Goal: Information Seeking & Learning: Learn about a topic

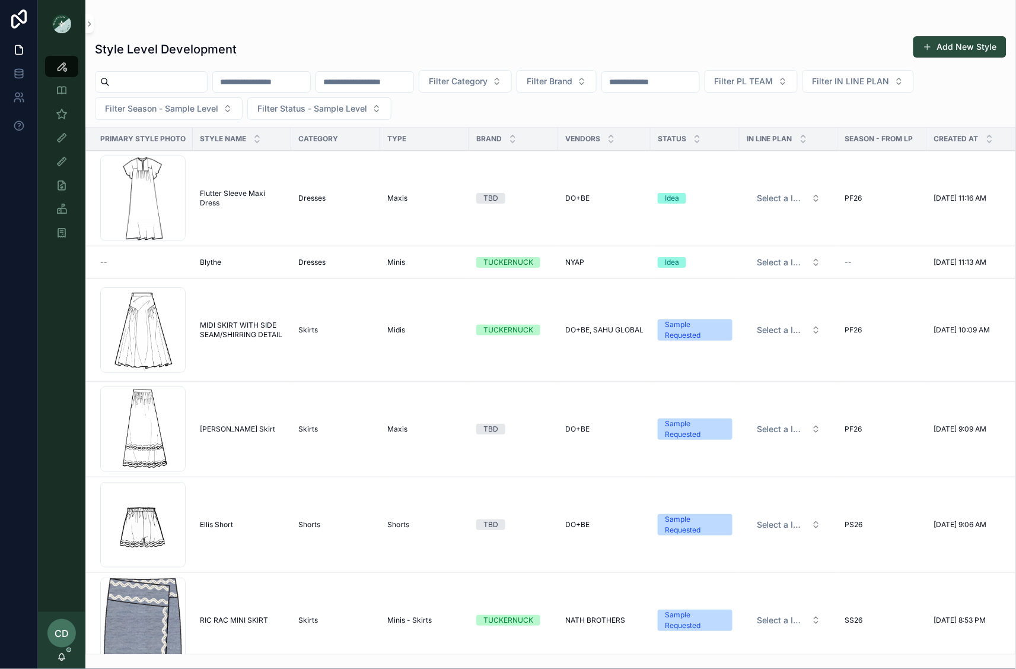
click at [277, 82] on input "scrollable content" at bounding box center [261, 82] width 97 height 17
type input "**********"
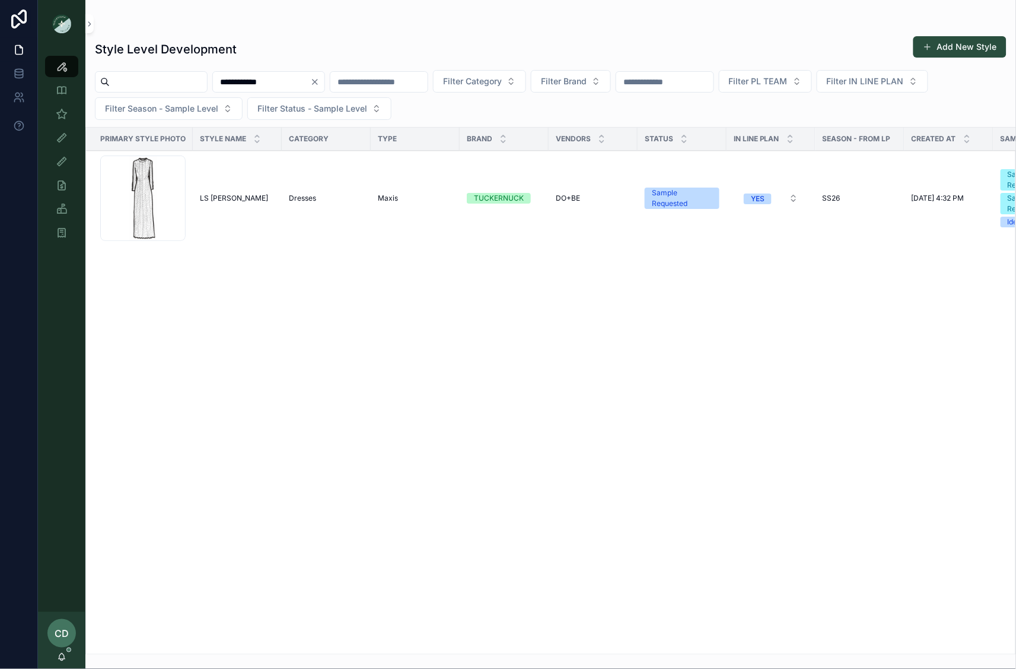
click at [233, 206] on td "LS Sylvie Dress LS Sylvie Dress" at bounding box center [237, 199] width 89 height 96
click at [233, 198] on span "LS Sylvie Dress" at bounding box center [234, 197] width 68 height 9
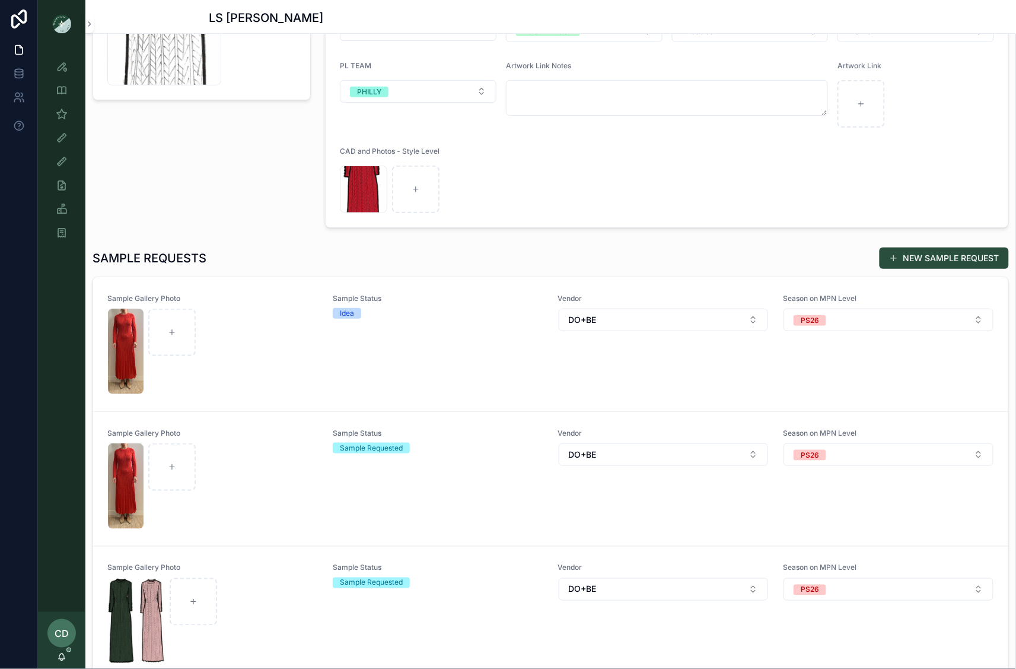
scroll to position [184, 0]
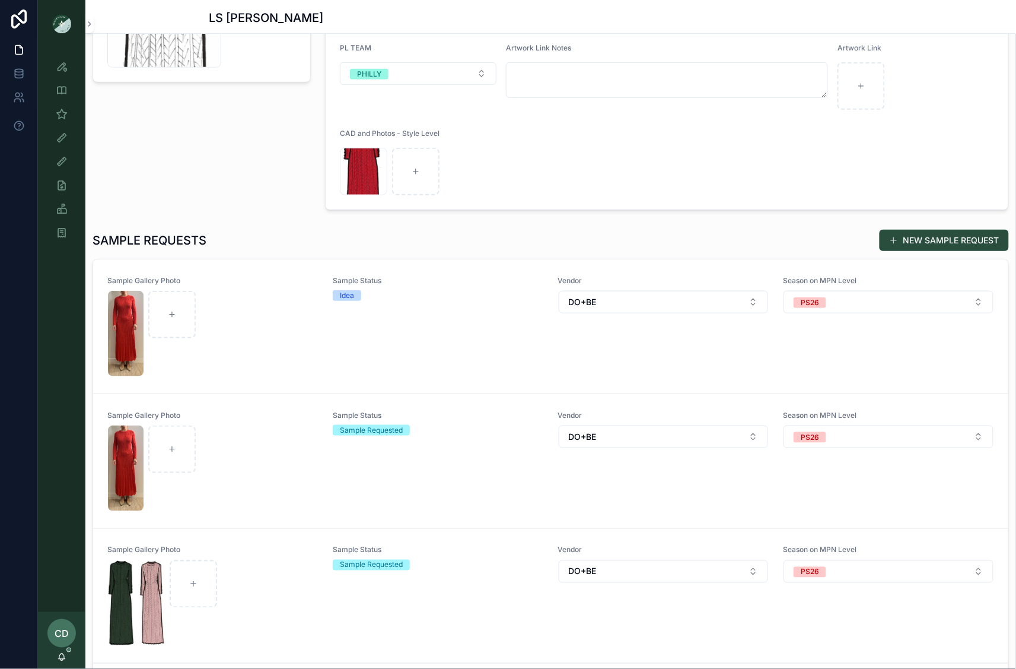
click at [338, 467] on div "Sample Status Sample Requested" at bounding box center [438, 461] width 211 height 101
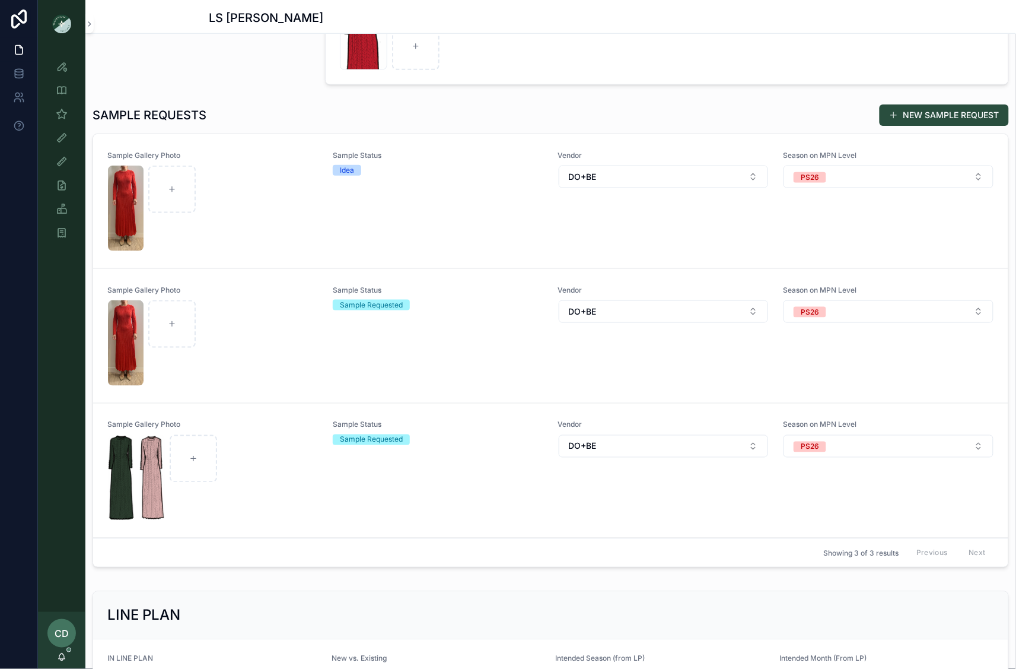
scroll to position [334, 0]
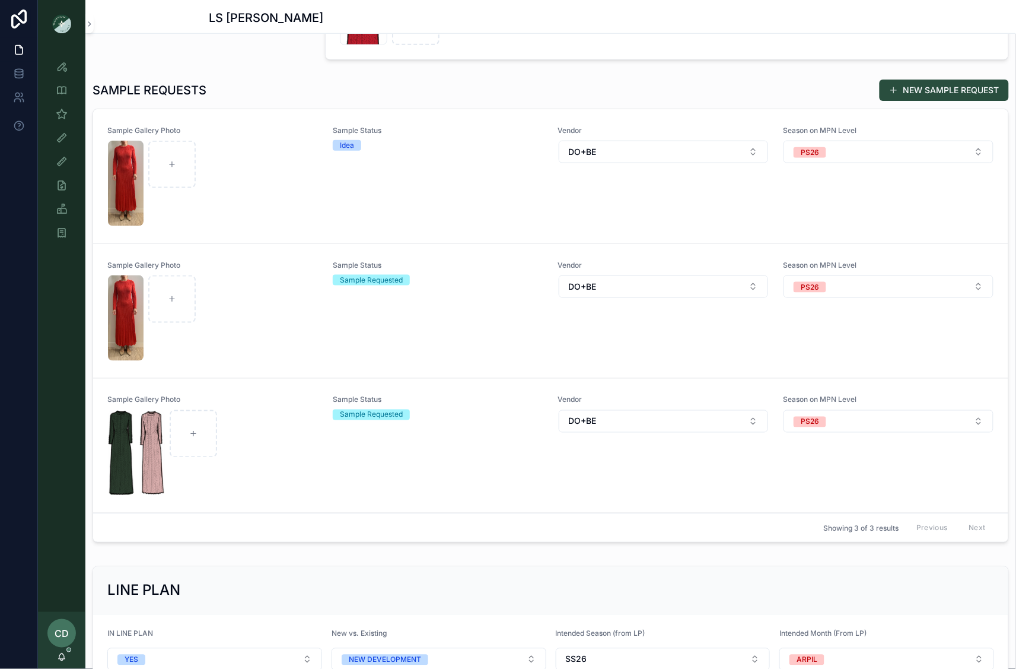
click at [320, 439] on div "Sample Gallery Photo Sample Status Sample Requested Vendor DO+BE Season on MPN …" at bounding box center [550, 445] width 887 height 101
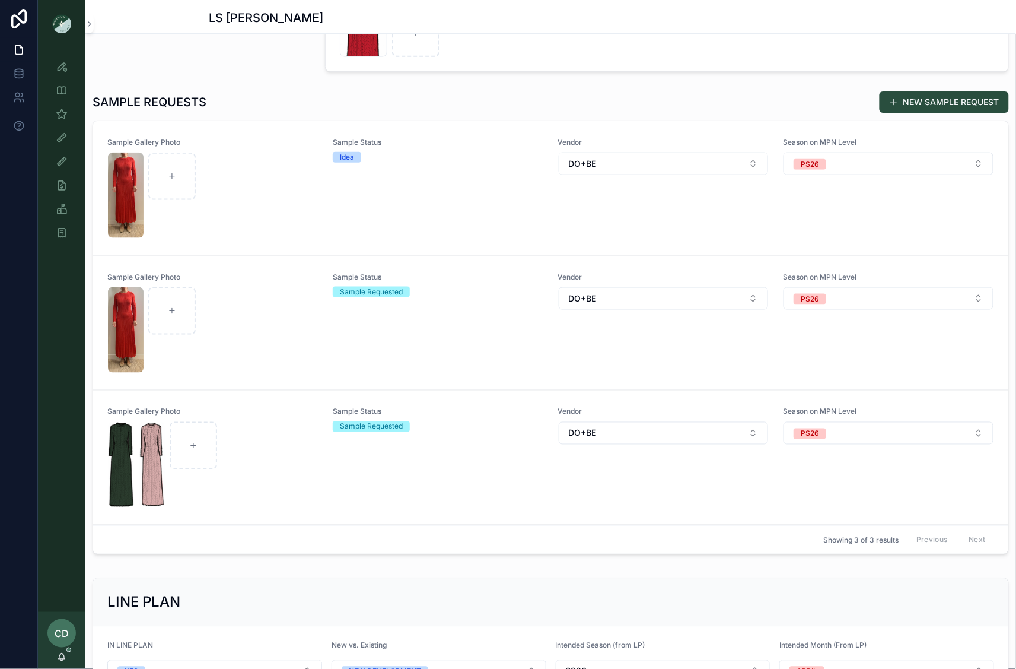
scroll to position [304, 0]
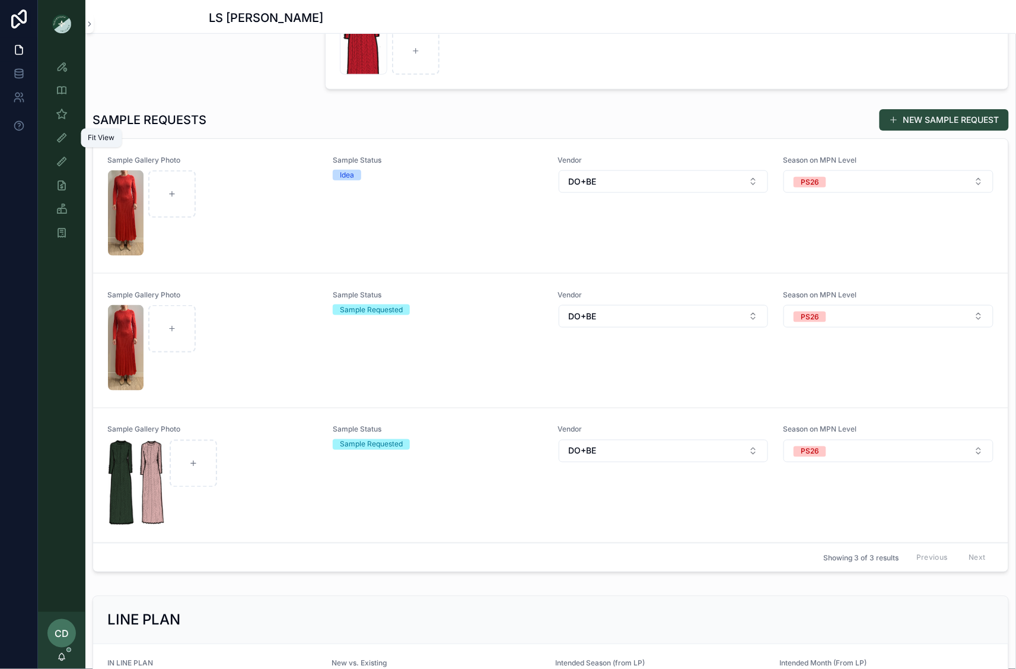
click at [60, 136] on icon "scrollable content" at bounding box center [62, 138] width 12 height 12
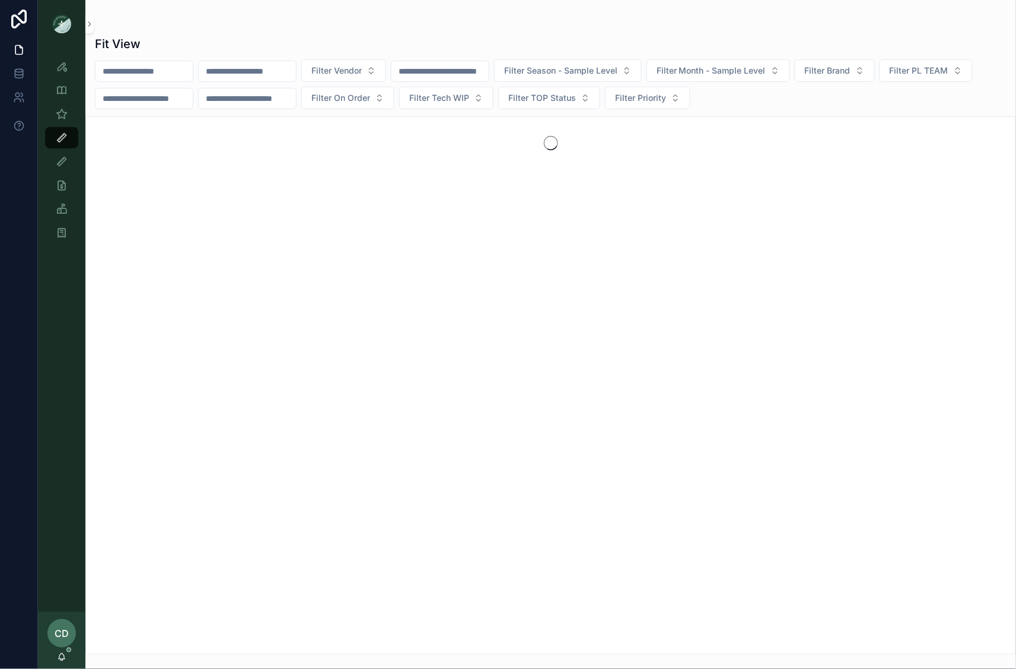
click at [169, 75] on input "scrollable content" at bounding box center [144, 71] width 97 height 17
type input "**********"
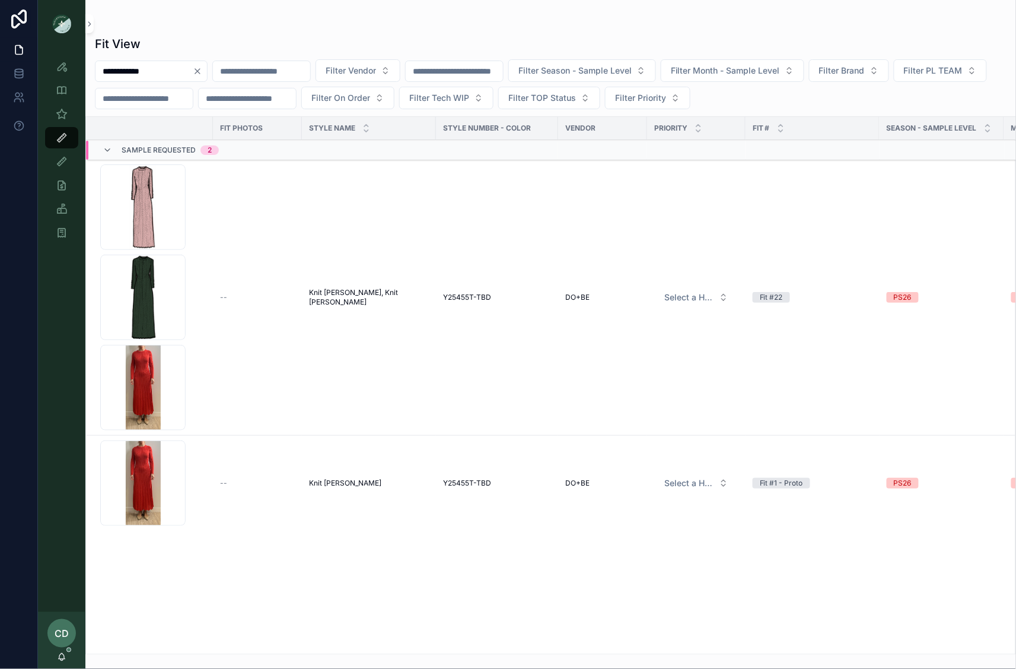
click at [438, 290] on td "Y25455T-TBD" at bounding box center [497, 298] width 122 height 276
click at [331, 484] on span "Knit Sylvie Dress" at bounding box center [345, 482] width 72 height 9
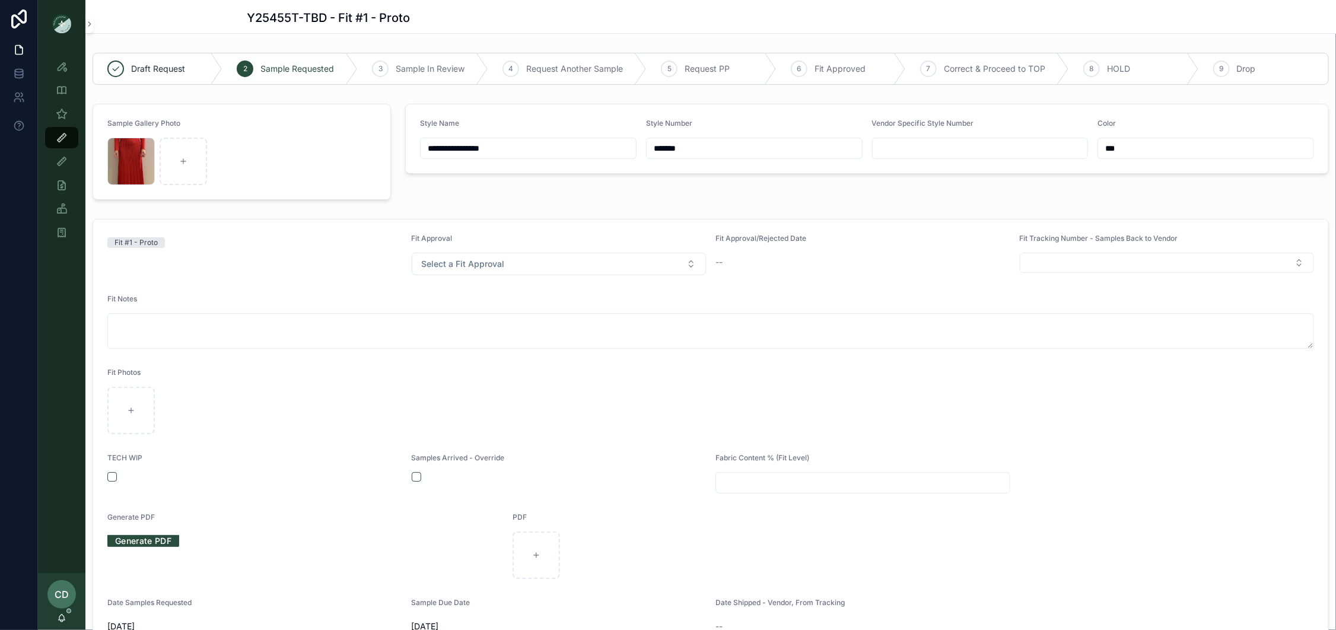
click at [68, 68] on div "Style View" at bounding box center [61, 66] width 19 height 19
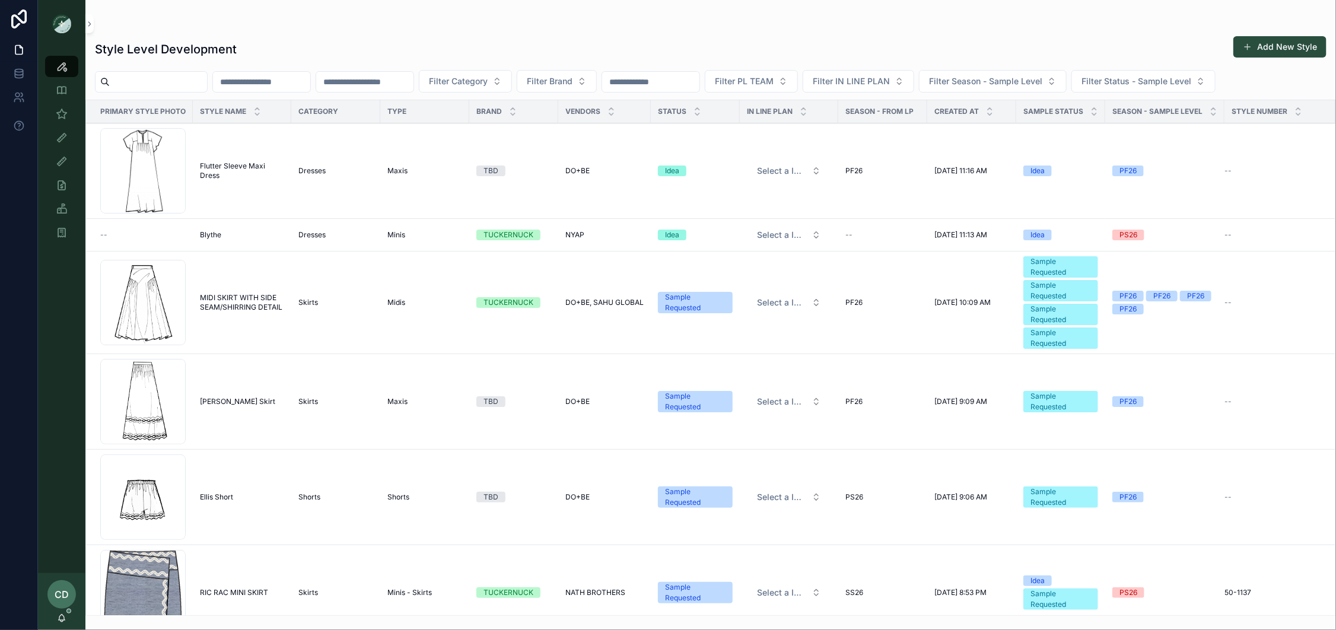
click at [367, 84] on input "scrollable content" at bounding box center [364, 82] width 97 height 17
click at [393, 78] on input "scrollable content" at bounding box center [364, 82] width 97 height 17
click at [390, 81] on input "scrollable content" at bounding box center [364, 82] width 97 height 17
click at [375, 66] on div "Style Level Development Add New Style Filter Category Filter Brand Filter PL TE…" at bounding box center [710, 321] width 1251 height 587
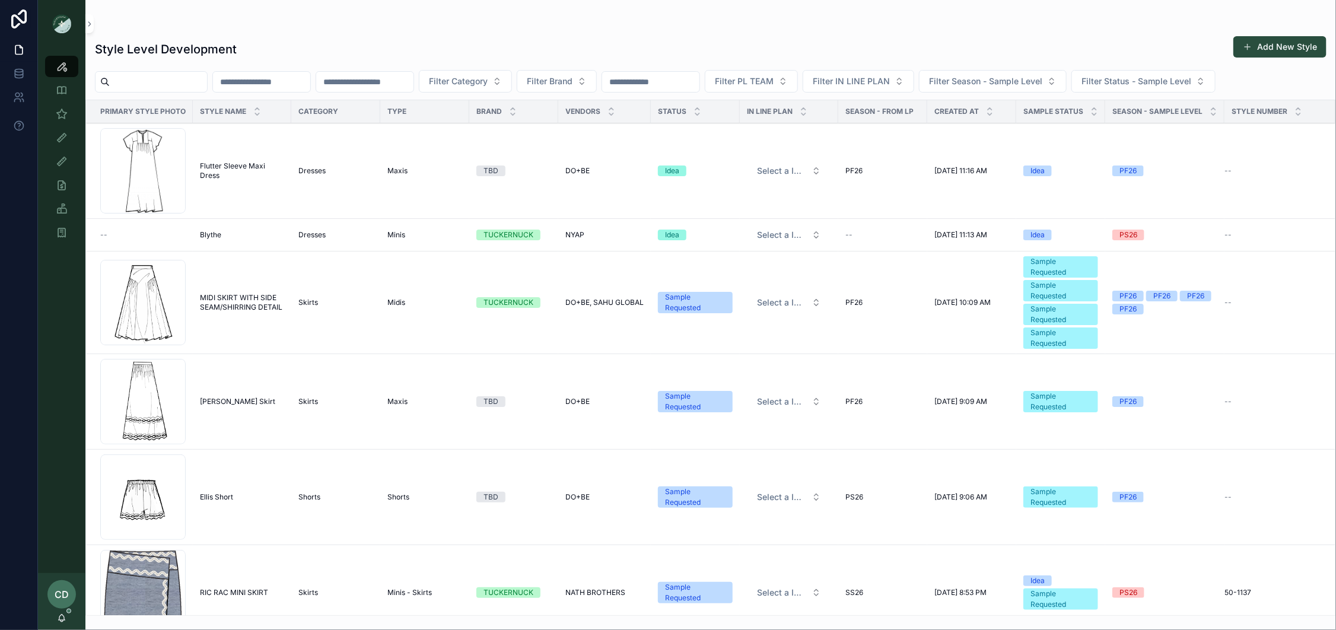
click at [378, 91] on div "scrollable content" at bounding box center [365, 81] width 98 height 21
click at [380, 84] on input "scrollable content" at bounding box center [364, 82] width 97 height 17
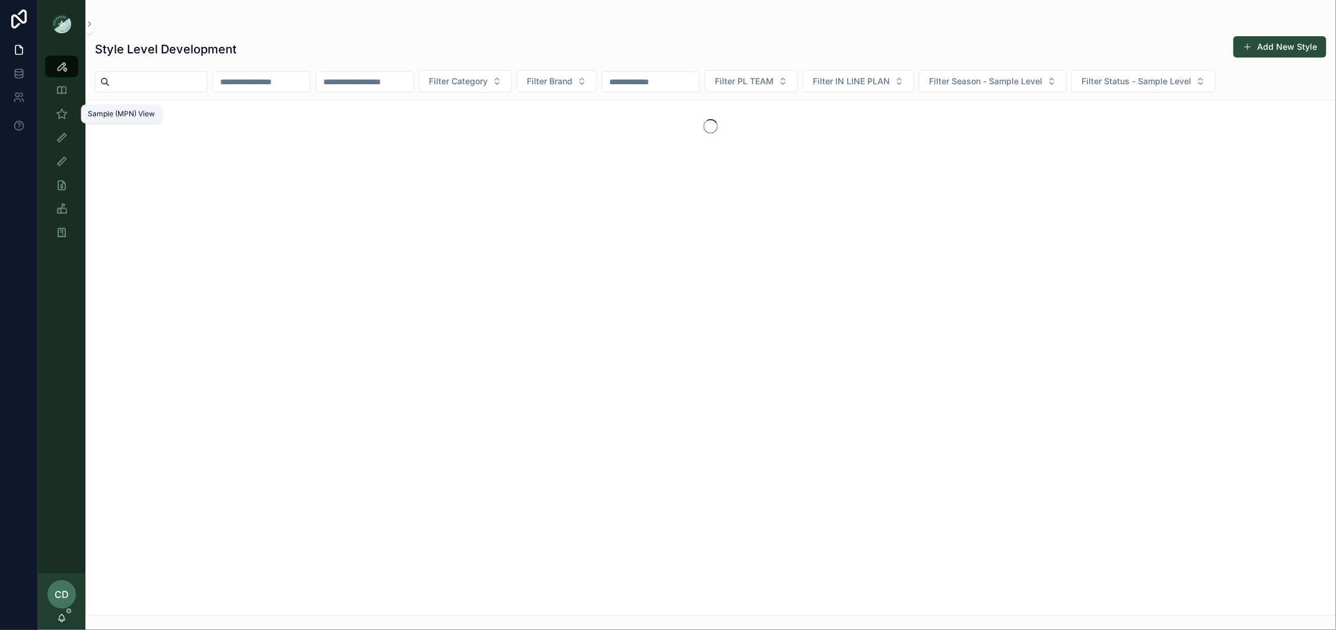
click at [70, 116] on div "Sample (MPN) View" at bounding box center [61, 113] width 19 height 19
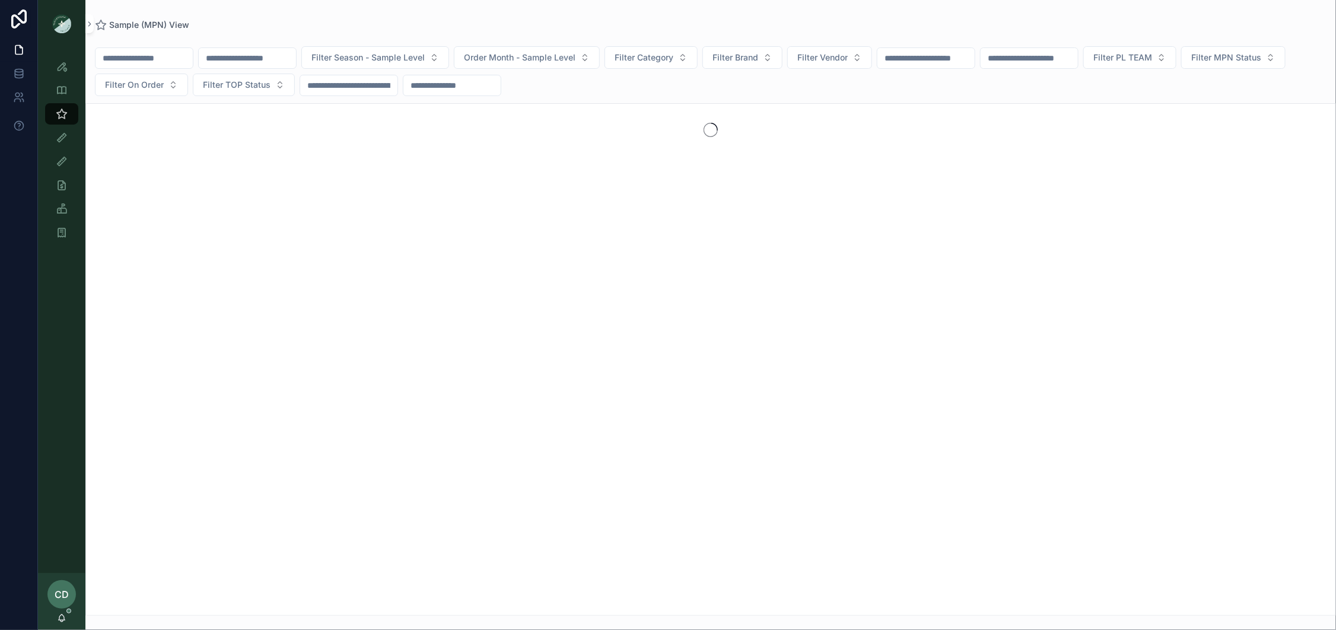
click at [277, 58] on input "scrollable content" at bounding box center [247, 58] width 97 height 17
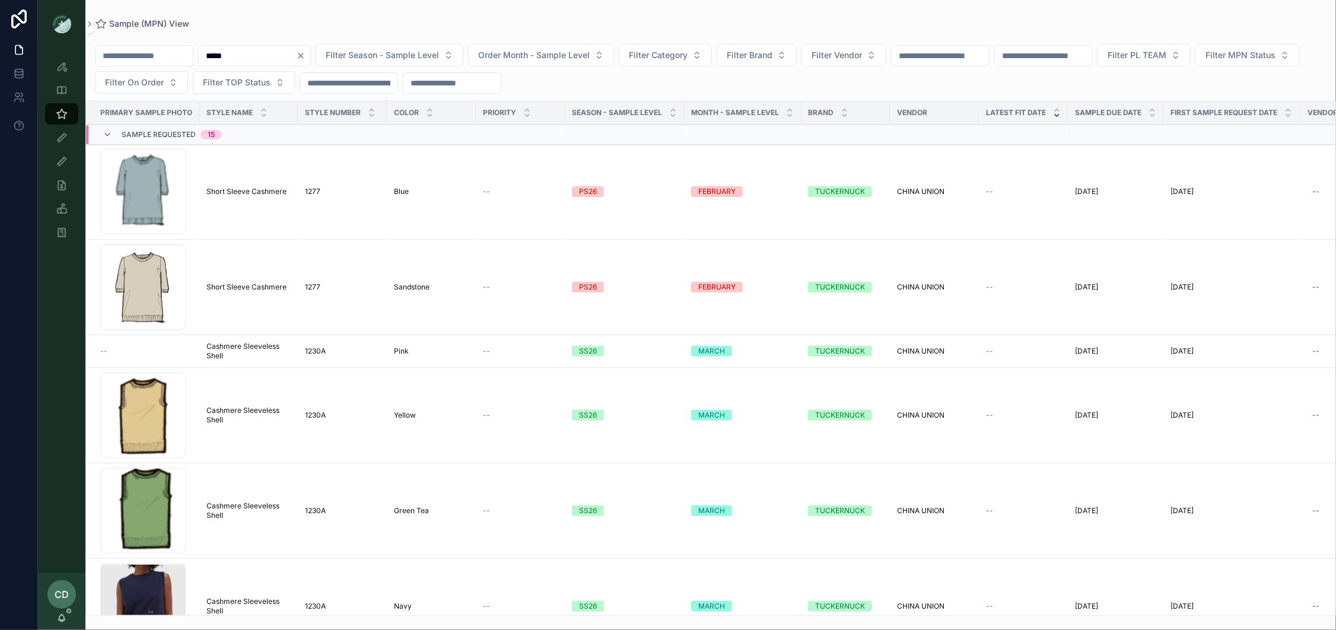
type input "*****"
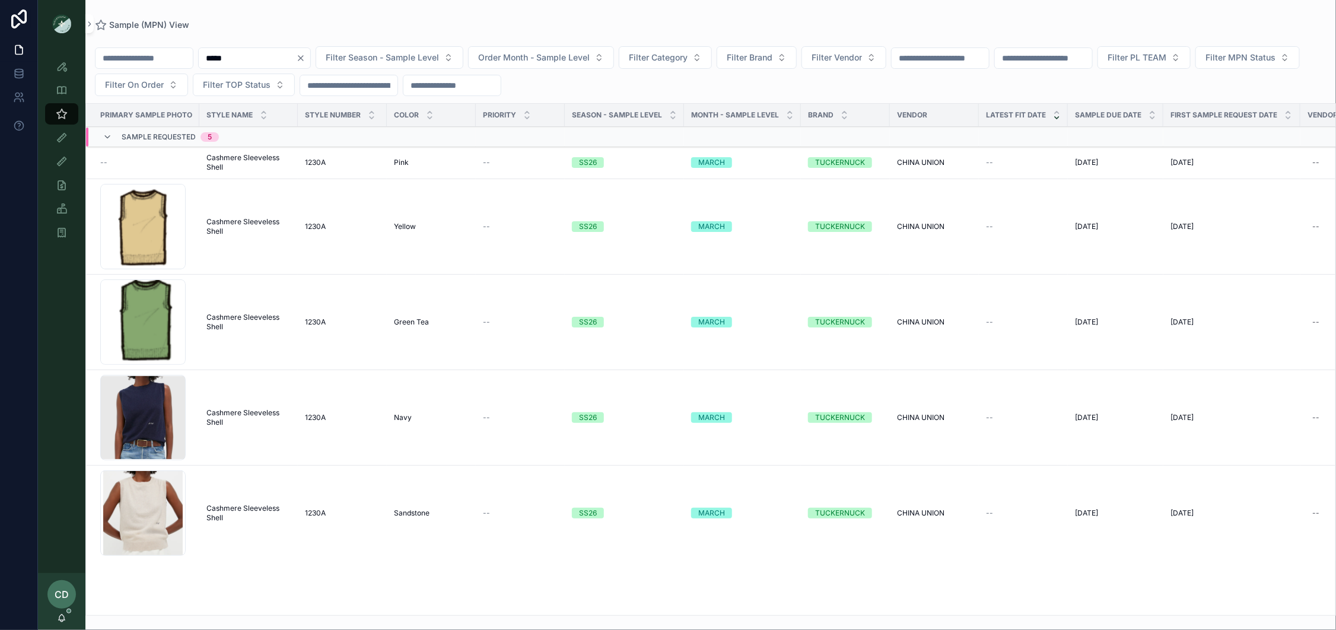
click at [233, 507] on span "Cashmere Sleeveless Shell" at bounding box center [248, 513] width 84 height 19
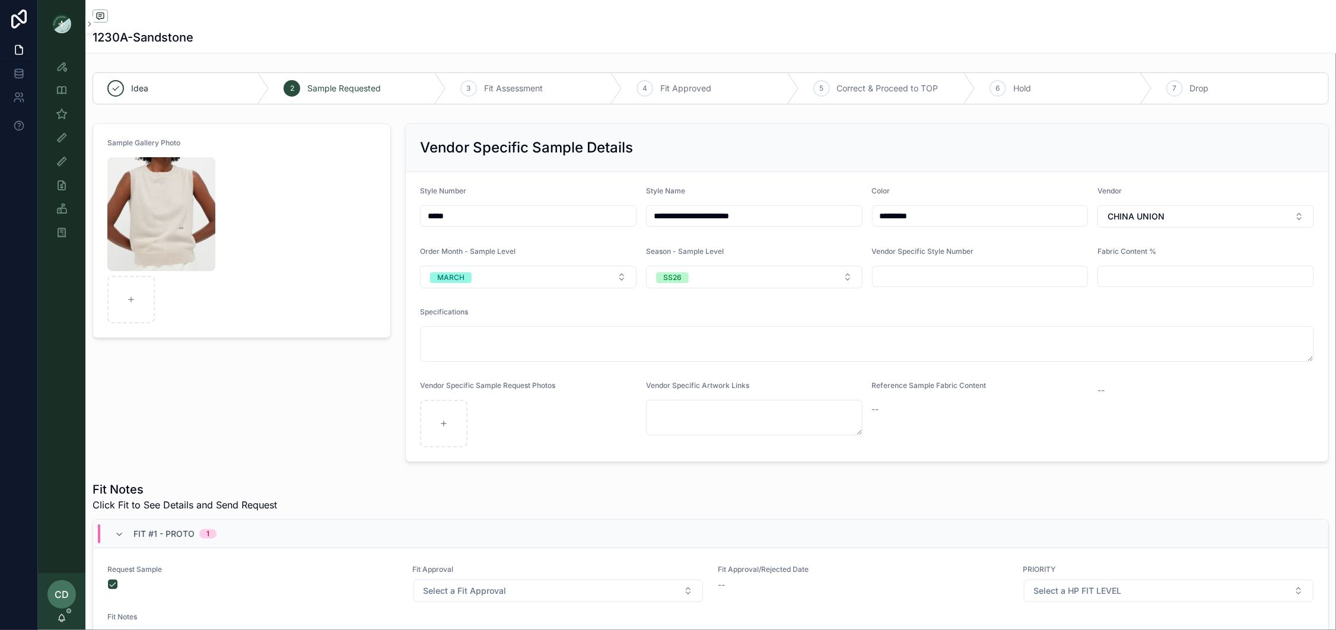
scroll to position [182, 0]
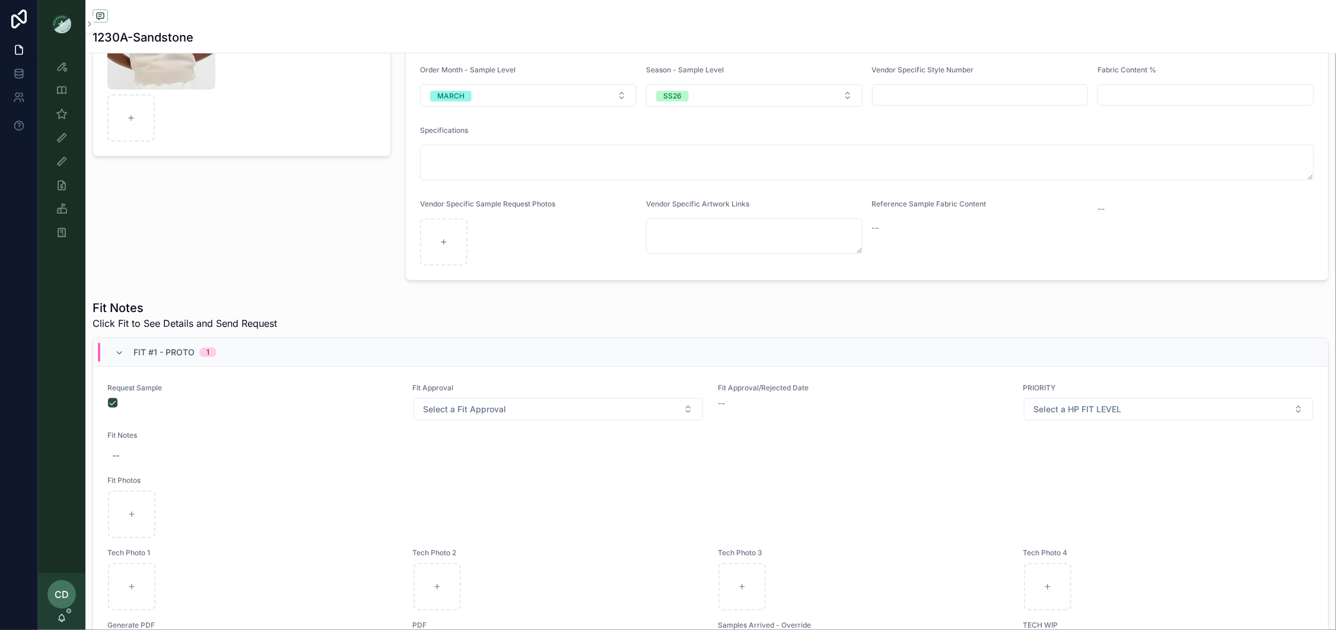
click at [440, 409] on span "Select a Fit Approval" at bounding box center [465, 409] width 83 height 12
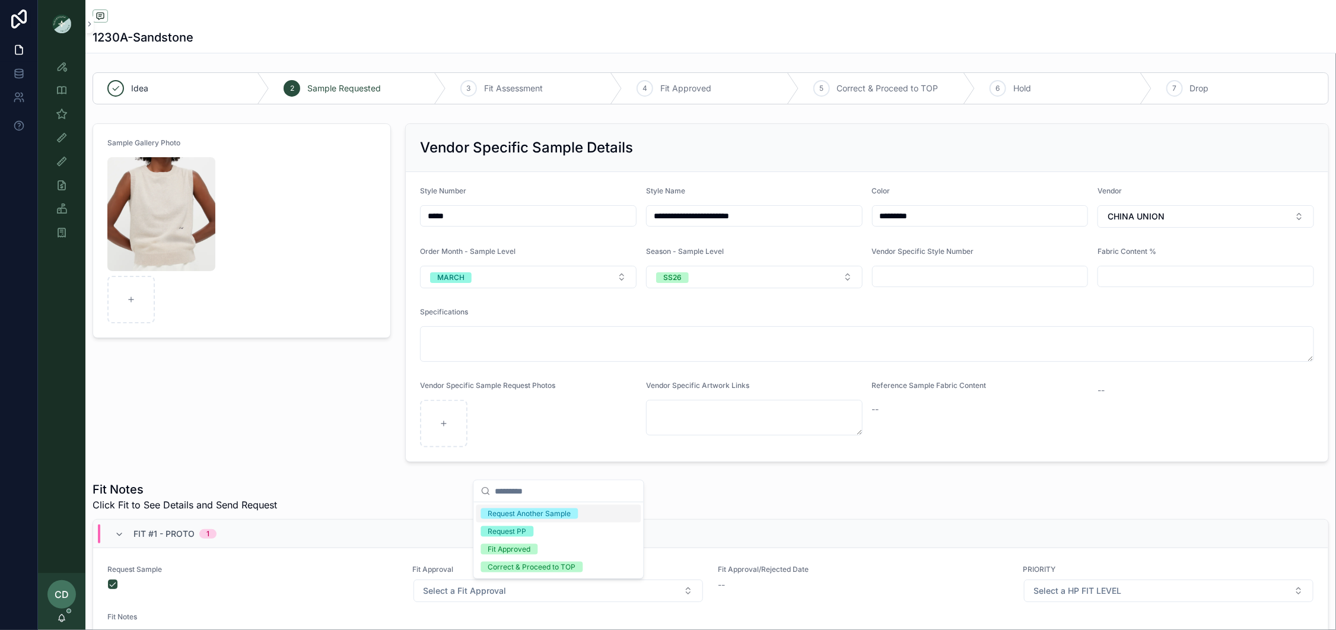
click at [393, 399] on div "Sample Gallery Photo" at bounding box center [241, 293] width 313 height 348
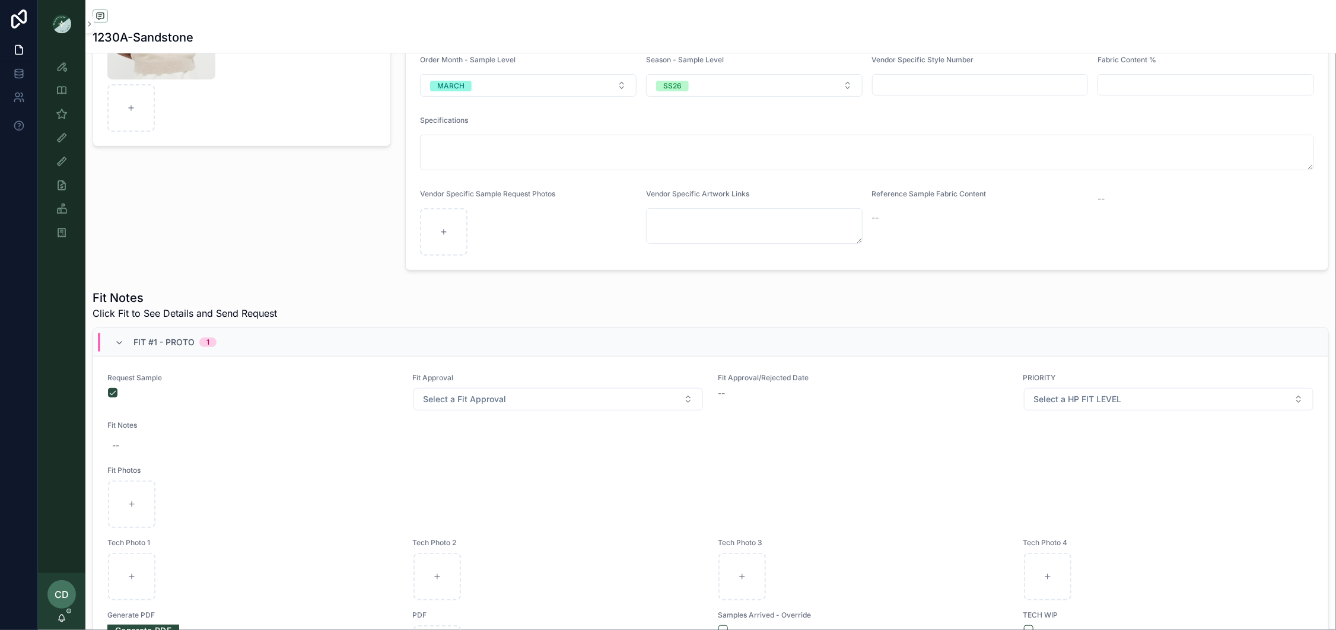
scroll to position [245, 0]
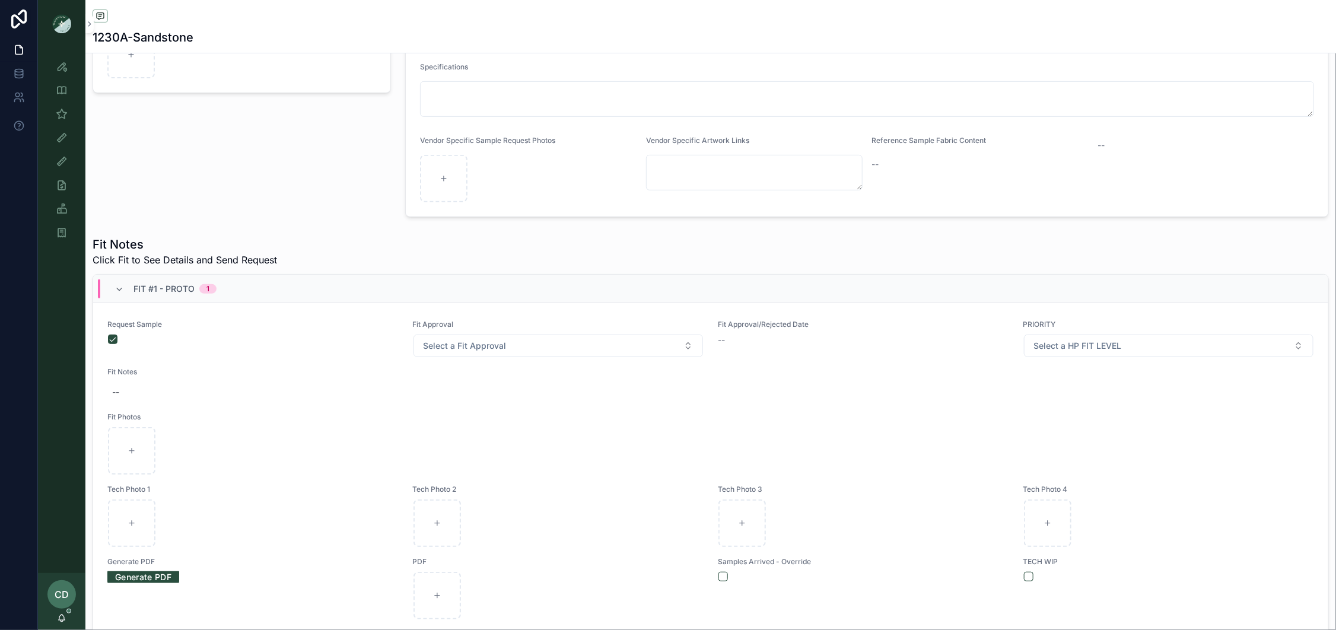
click at [481, 350] on span "Select a Fit Approval" at bounding box center [465, 346] width 83 height 12
drag, startPoint x: 481, startPoint y: 361, endPoint x: 482, endPoint y: 352, distance: 8.4
click at [482, 352] on span "Select a Fit Approval" at bounding box center [465, 346] width 83 height 12
click at [493, 434] on div "Fit Approved" at bounding box center [509, 430] width 43 height 11
click at [346, 259] on div "Fit Notes Click Fit to See Details and Send Request" at bounding box center [711, 251] width 1236 height 31
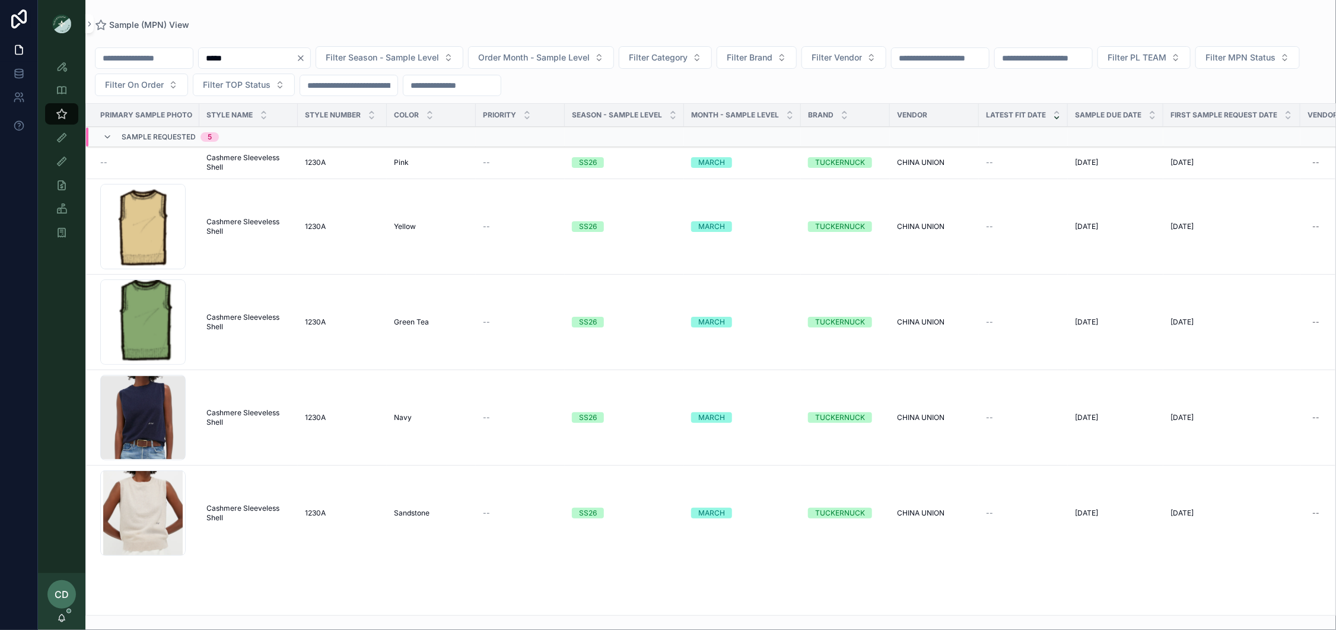
click at [247, 414] on span "Cashmere Sleeveless Shell" at bounding box center [248, 417] width 84 height 19
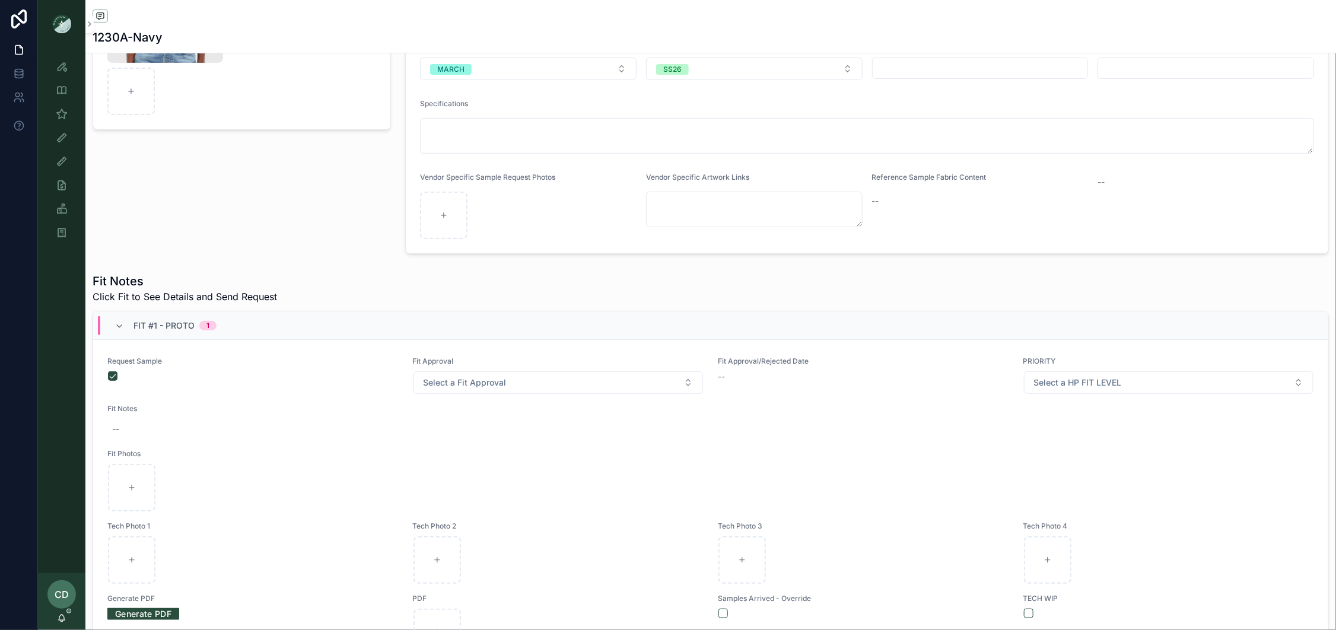
scroll to position [244, 0]
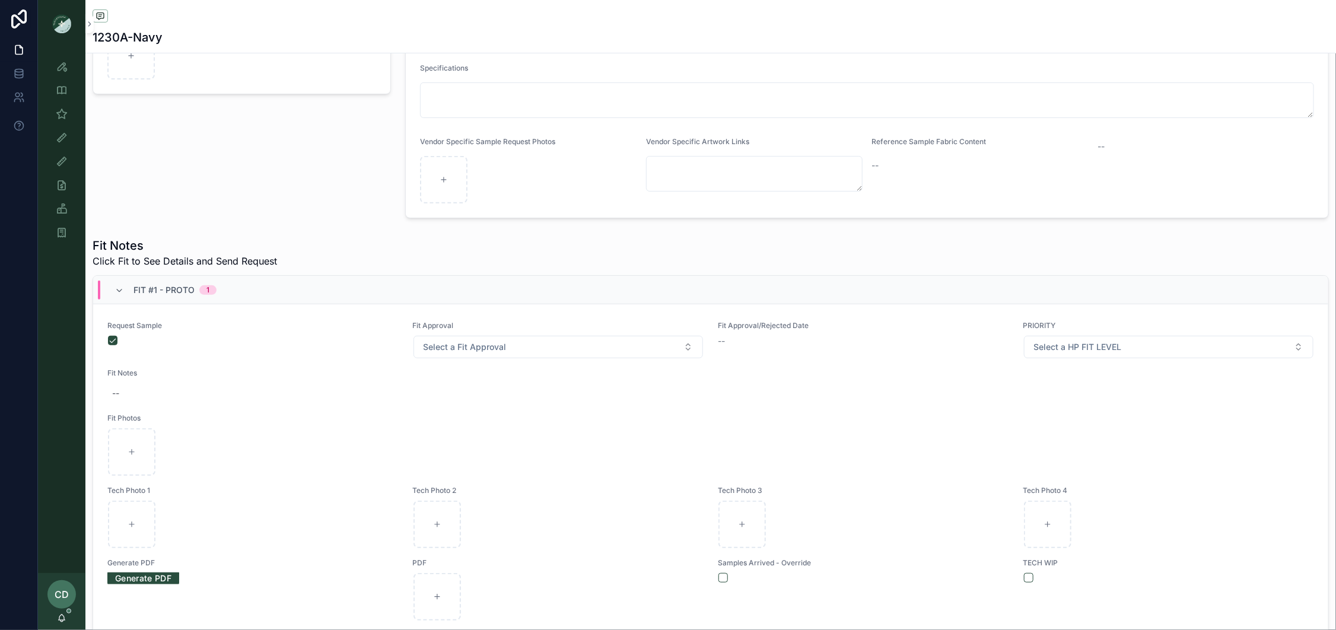
click at [602, 349] on button "Select a Fit Approval" at bounding box center [559, 347] width 290 height 23
click at [546, 430] on div "Fit Approved" at bounding box center [558, 432] width 165 height 18
click at [65, 70] on icon "scrollable content" at bounding box center [62, 67] width 12 height 12
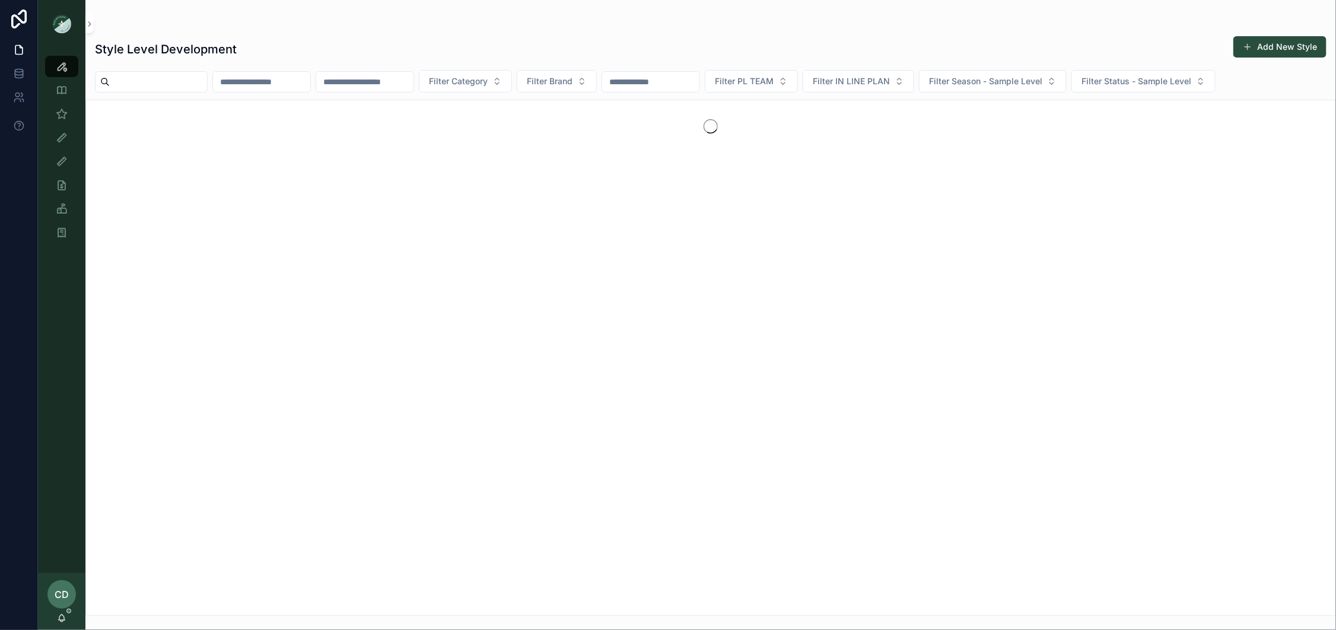
click at [283, 78] on input "scrollable content" at bounding box center [261, 82] width 97 height 17
click at [368, 84] on input "scrollable content" at bounding box center [364, 82] width 97 height 17
click at [68, 113] on div "Sample (MPN) View" at bounding box center [61, 113] width 19 height 19
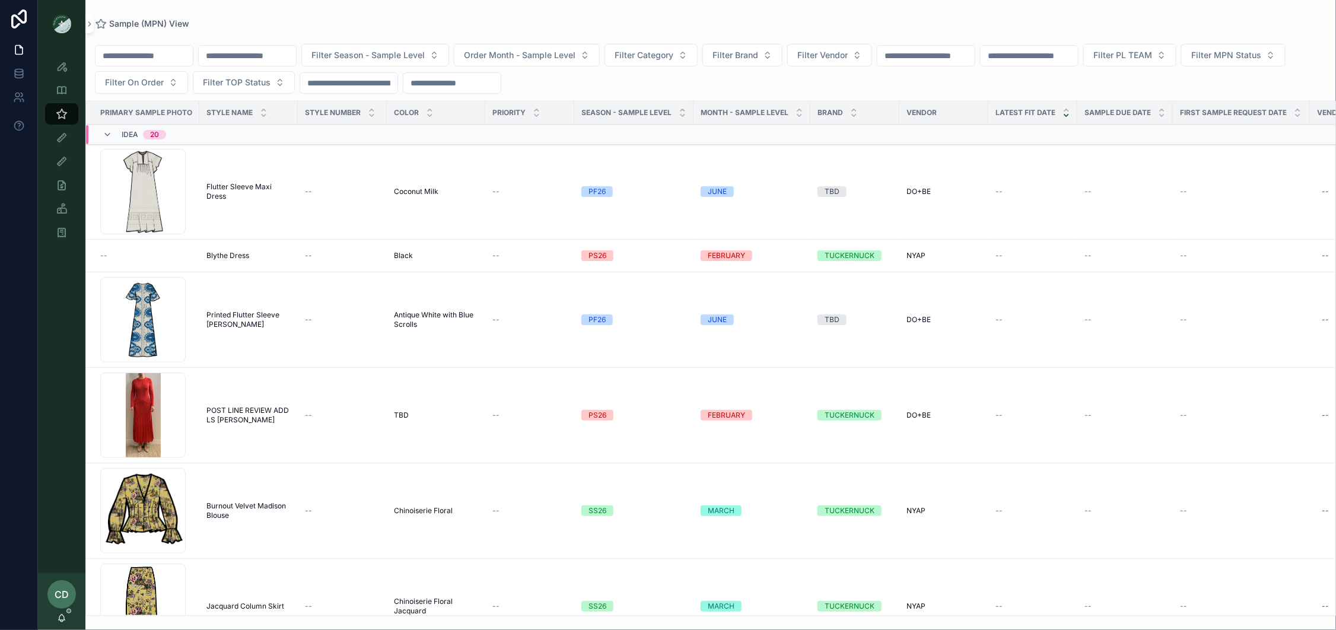
click at [279, 57] on input "scrollable content" at bounding box center [247, 55] width 97 height 17
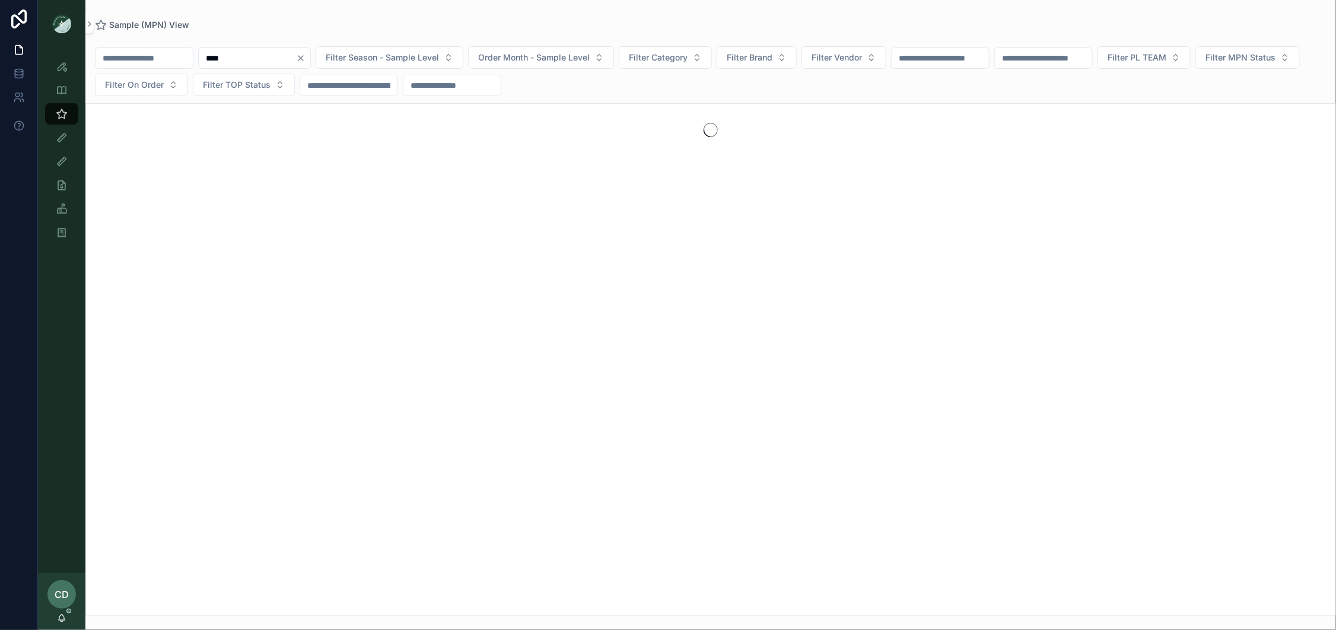
type input "****"
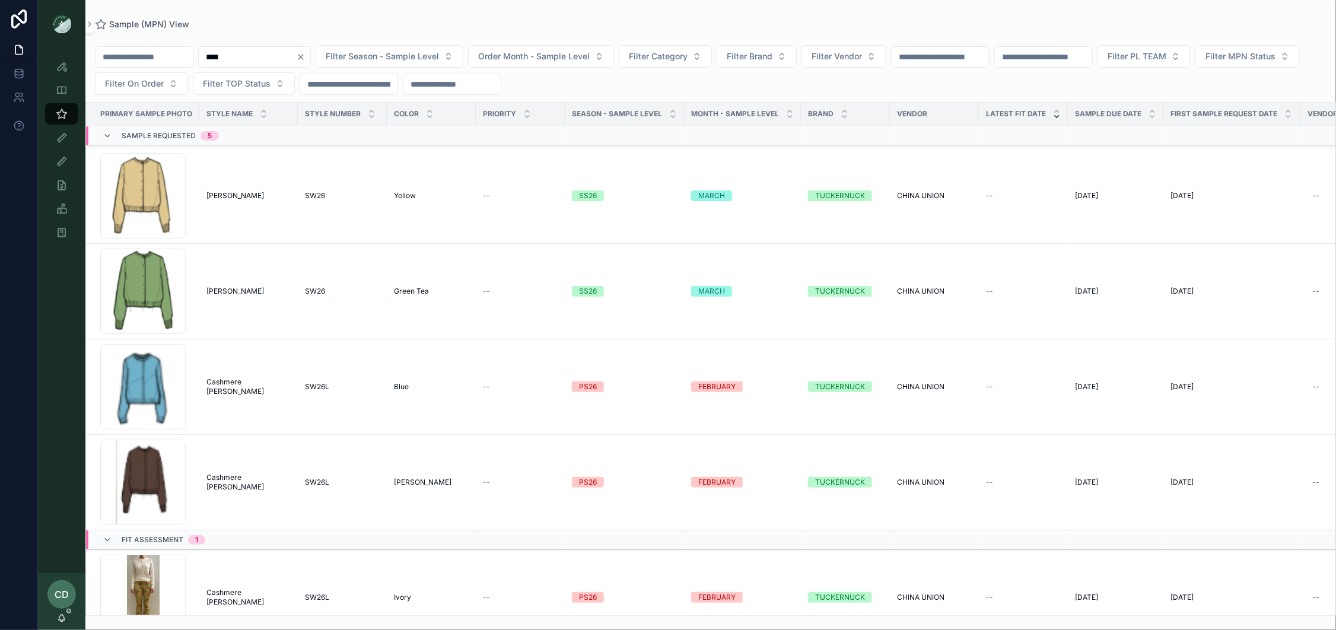
scroll to position [61, 0]
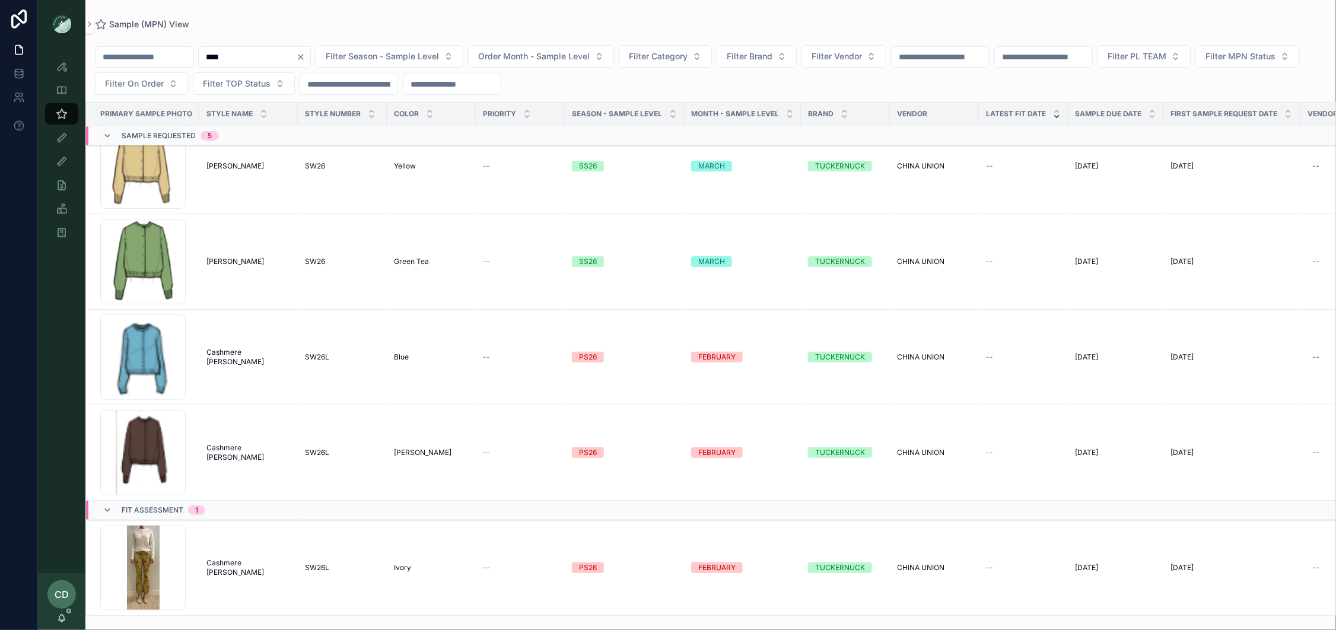
click at [224, 447] on span "Cashmere [PERSON_NAME]" at bounding box center [248, 452] width 84 height 19
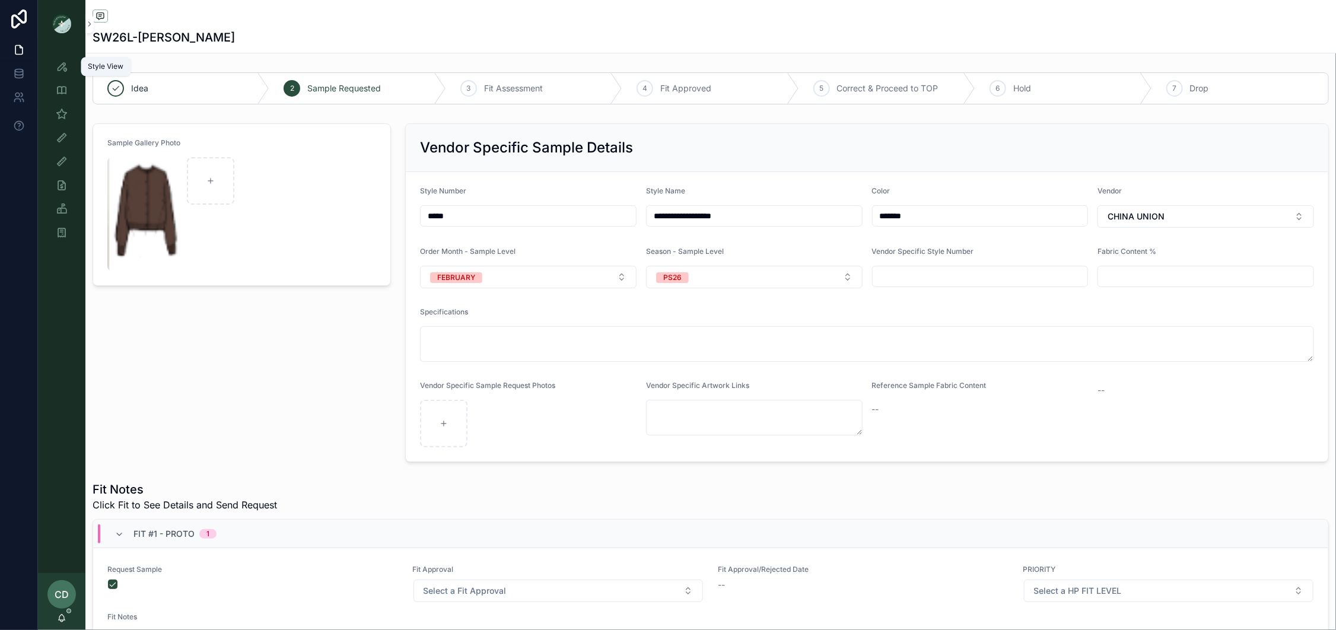
click at [62, 68] on icon "scrollable content" at bounding box center [62, 67] width 12 height 12
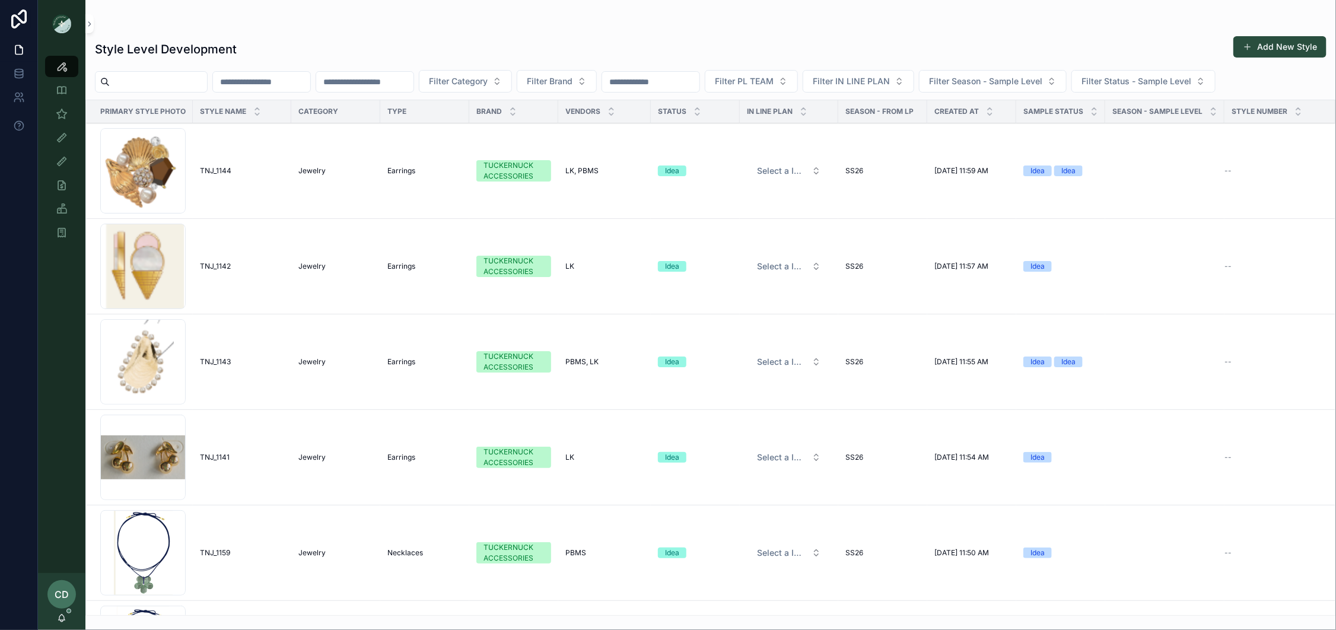
click at [199, 80] on input "scrollable content" at bounding box center [158, 82] width 97 height 17
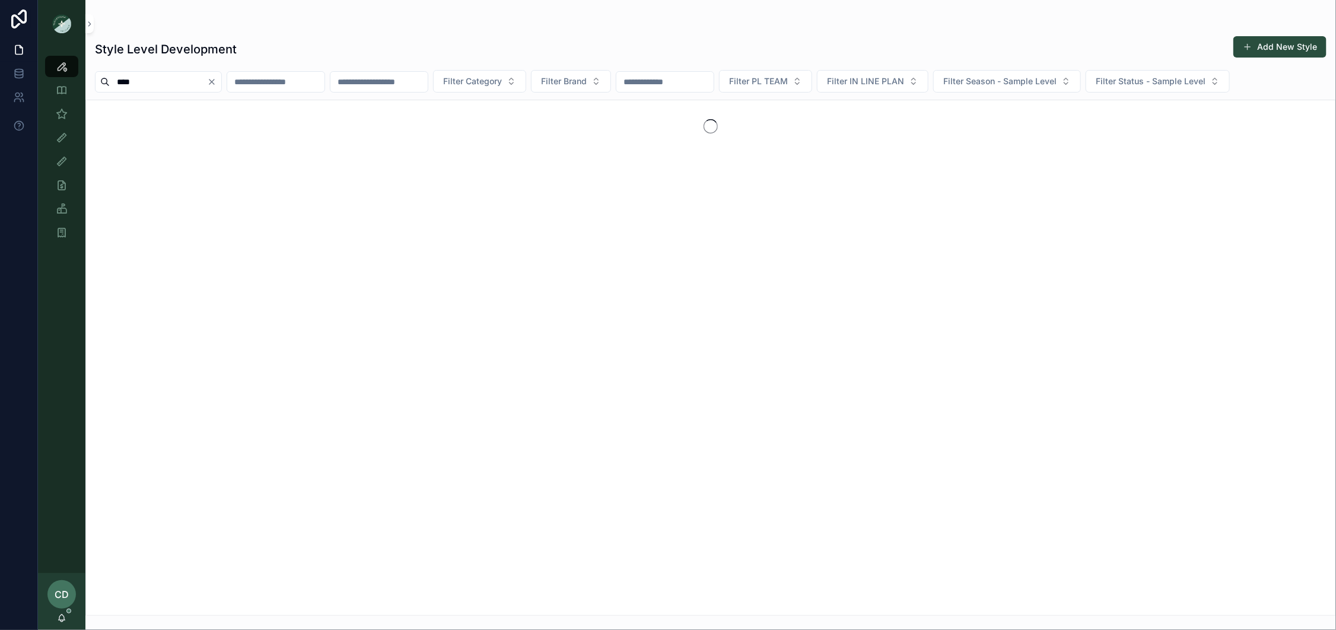
type input "****"
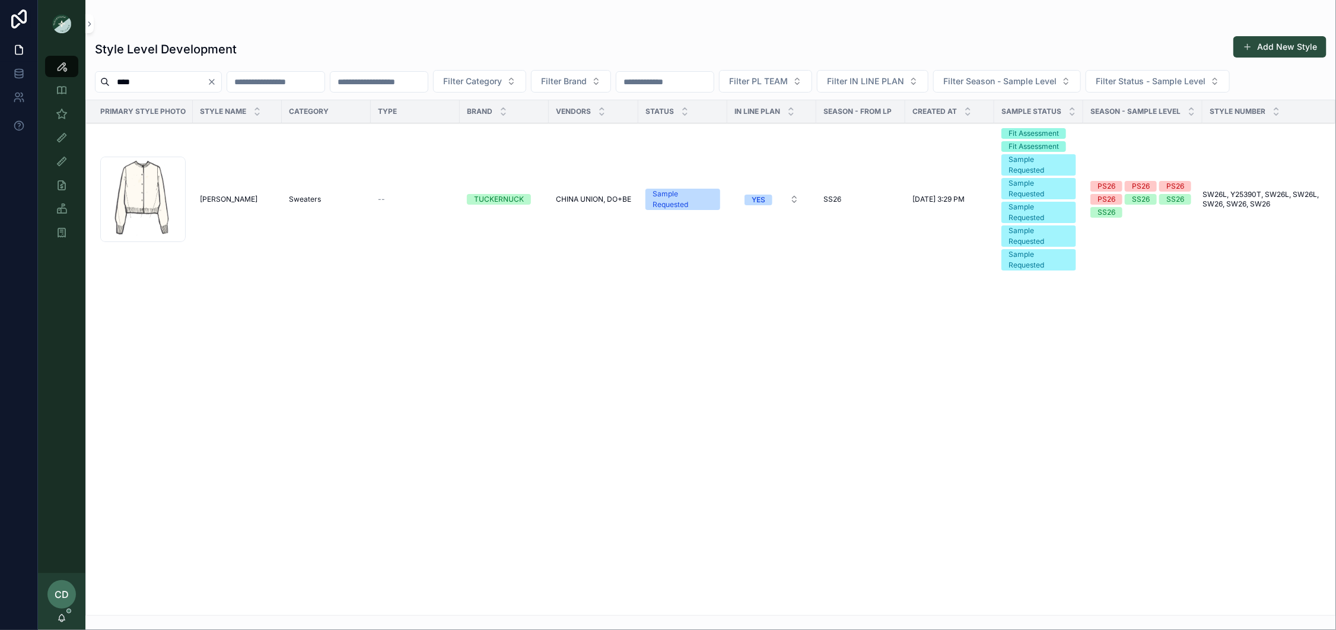
click at [250, 178] on td "[PERSON_NAME]" at bounding box center [237, 199] width 89 height 152
click at [217, 190] on td "[PERSON_NAME]" at bounding box center [237, 199] width 89 height 152
click at [204, 201] on span "[PERSON_NAME]" at bounding box center [229, 199] width 58 height 9
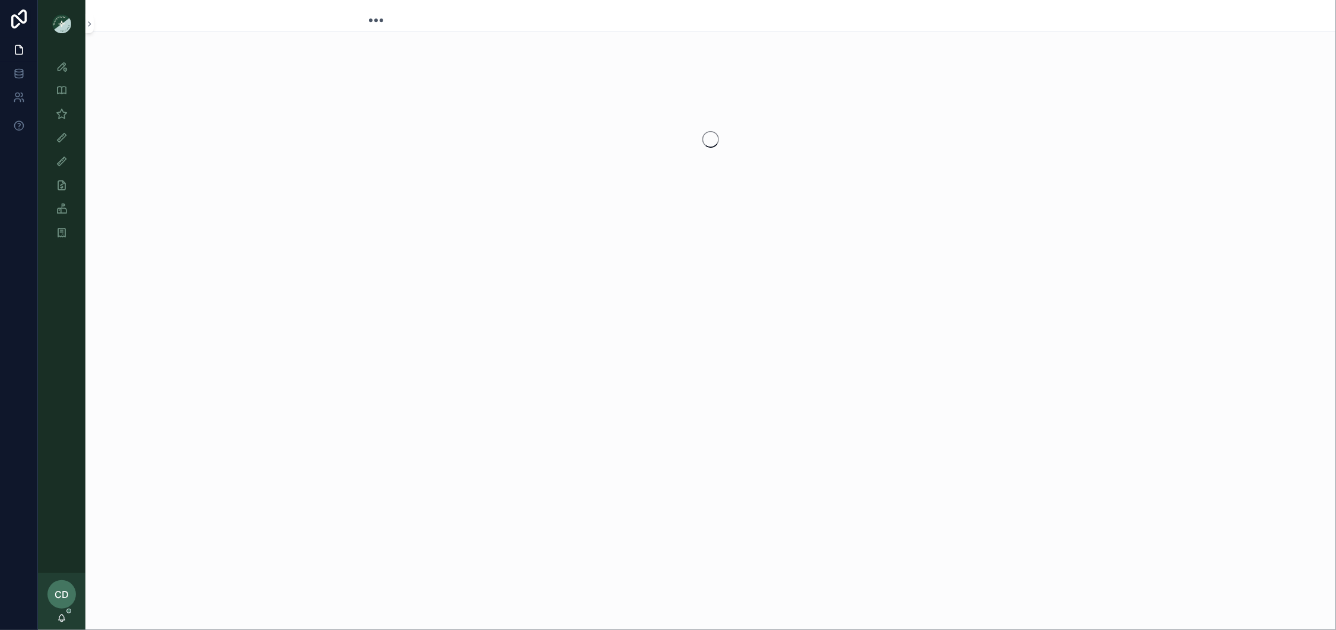
click at [204, 201] on div "scrollable content" at bounding box center [710, 139] width 1251 height 187
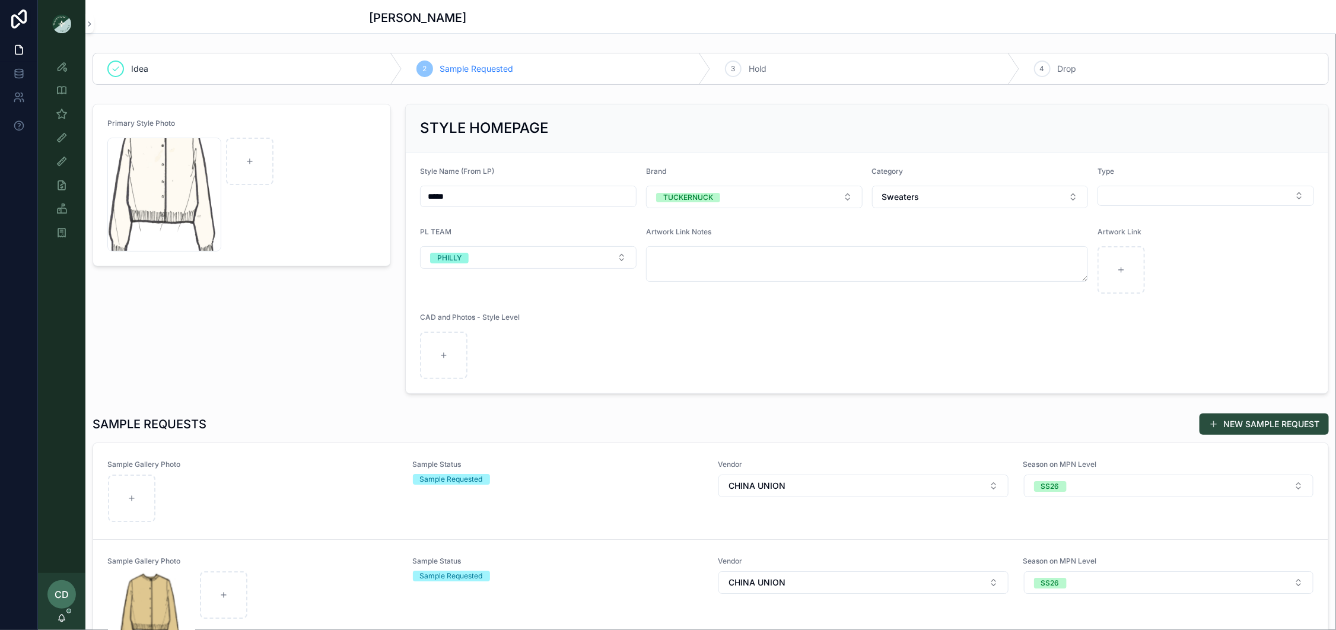
click at [327, 482] on div "scrollable content" at bounding box center [253, 498] width 290 height 47
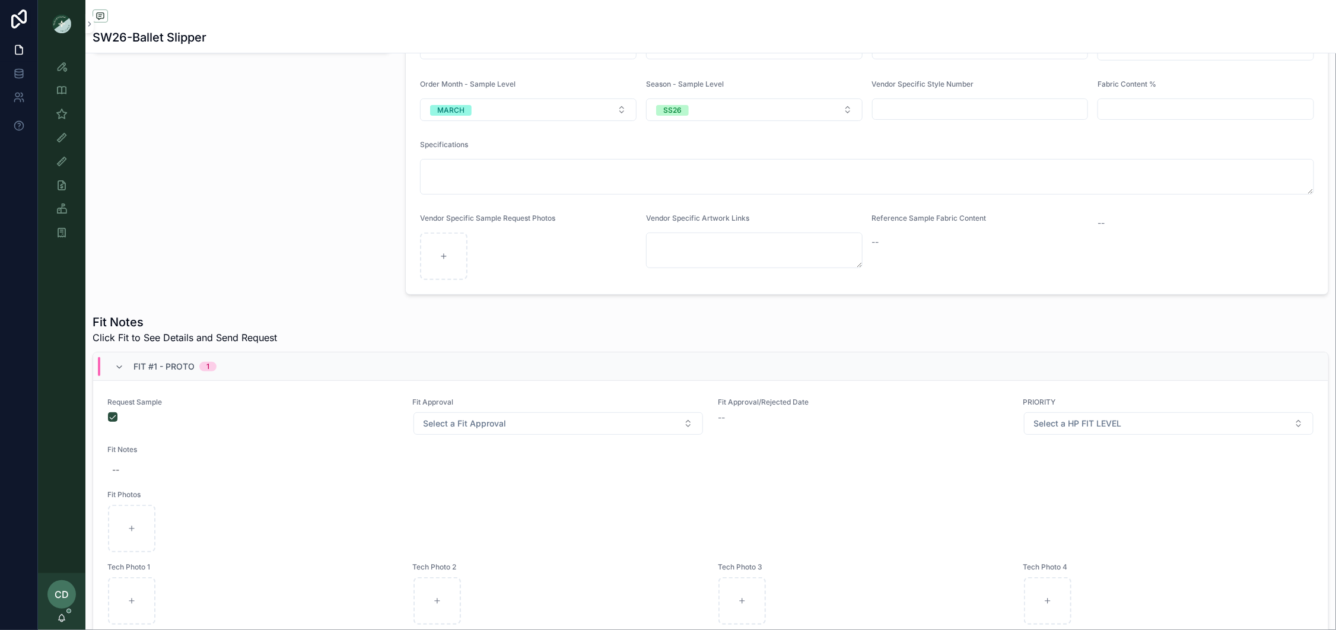
scroll to position [324, 0]
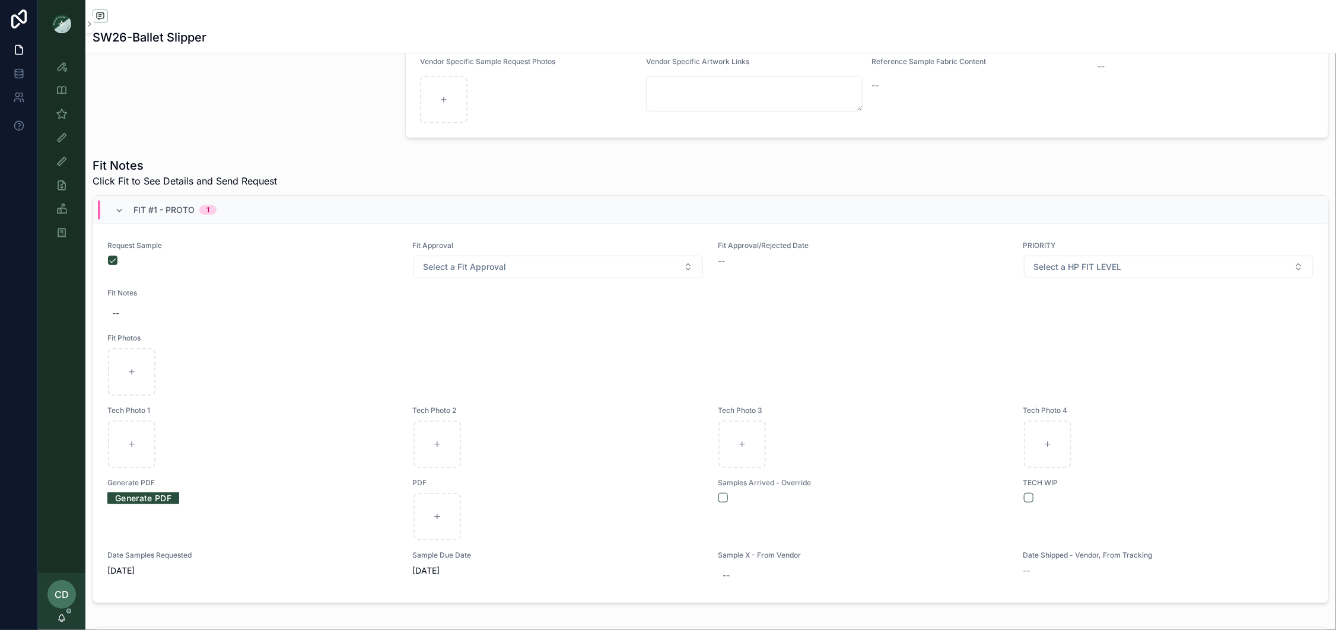
click at [517, 264] on button "Select a Fit Approval" at bounding box center [559, 267] width 290 height 23
click at [545, 351] on div "Fit Approved" at bounding box center [558, 352] width 165 height 18
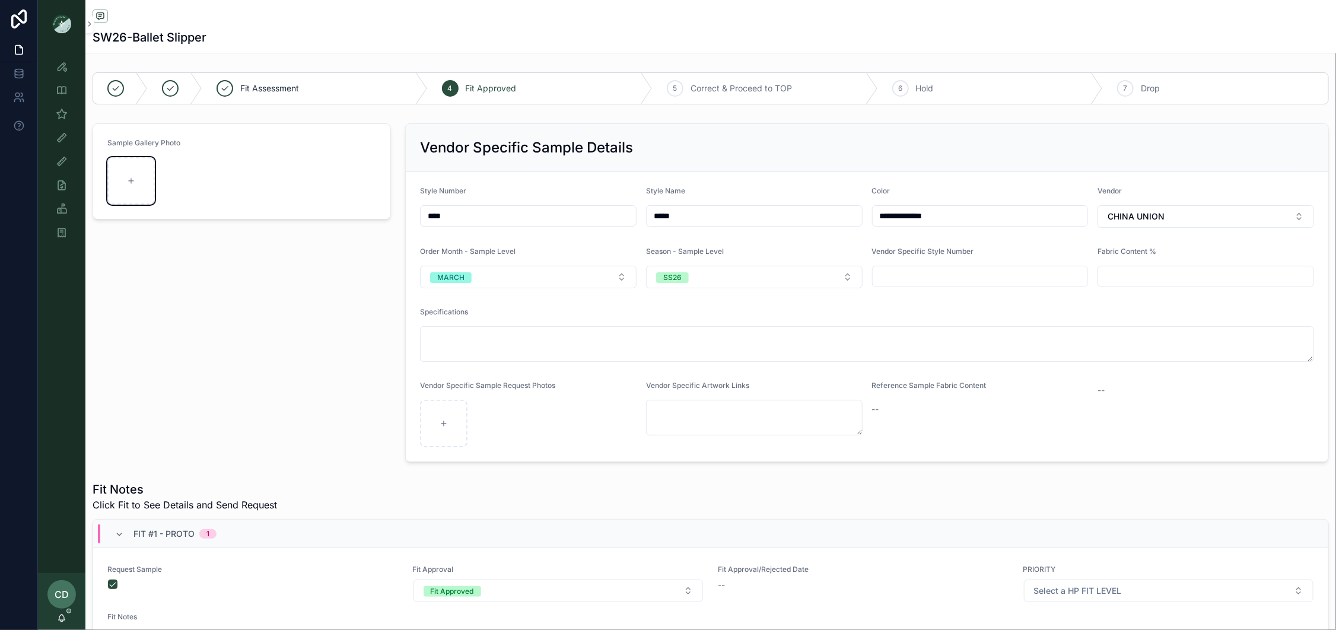
click at [150, 174] on div "scrollable content" at bounding box center [130, 180] width 47 height 47
type input "**********"
click at [64, 112] on icon "scrollable content" at bounding box center [62, 114] width 12 height 12
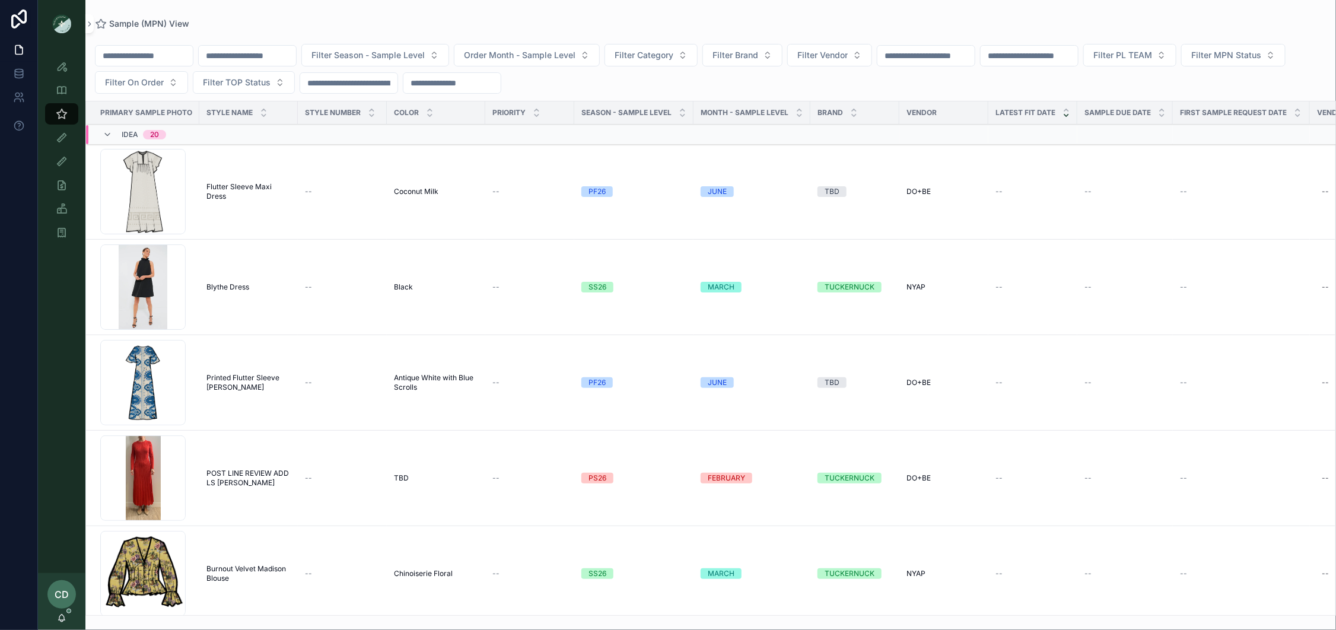
click at [249, 56] on input "scrollable content" at bounding box center [247, 55] width 97 height 17
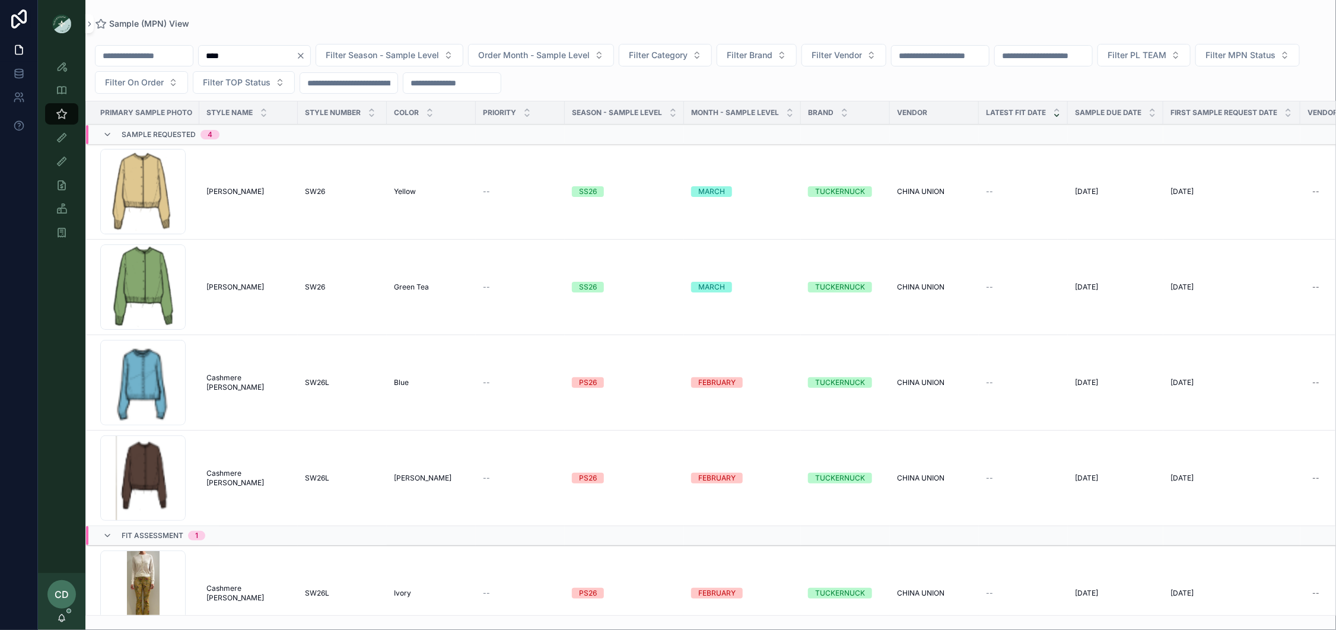
type input "****"
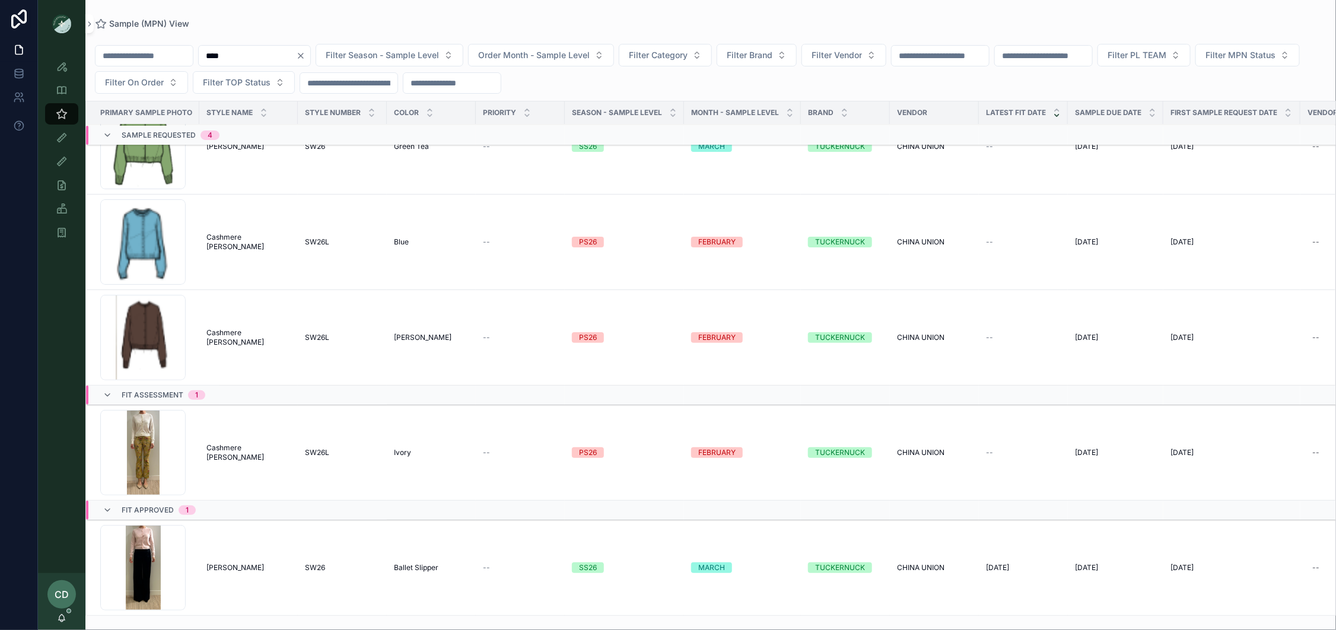
drag, startPoint x: 220, startPoint y: 556, endPoint x: 220, endPoint y: 564, distance: 8.3
click at [220, 556] on td "[PERSON_NAME]" at bounding box center [248, 568] width 98 height 96
click at [220, 564] on span "[PERSON_NAME]" at bounding box center [235, 567] width 58 height 9
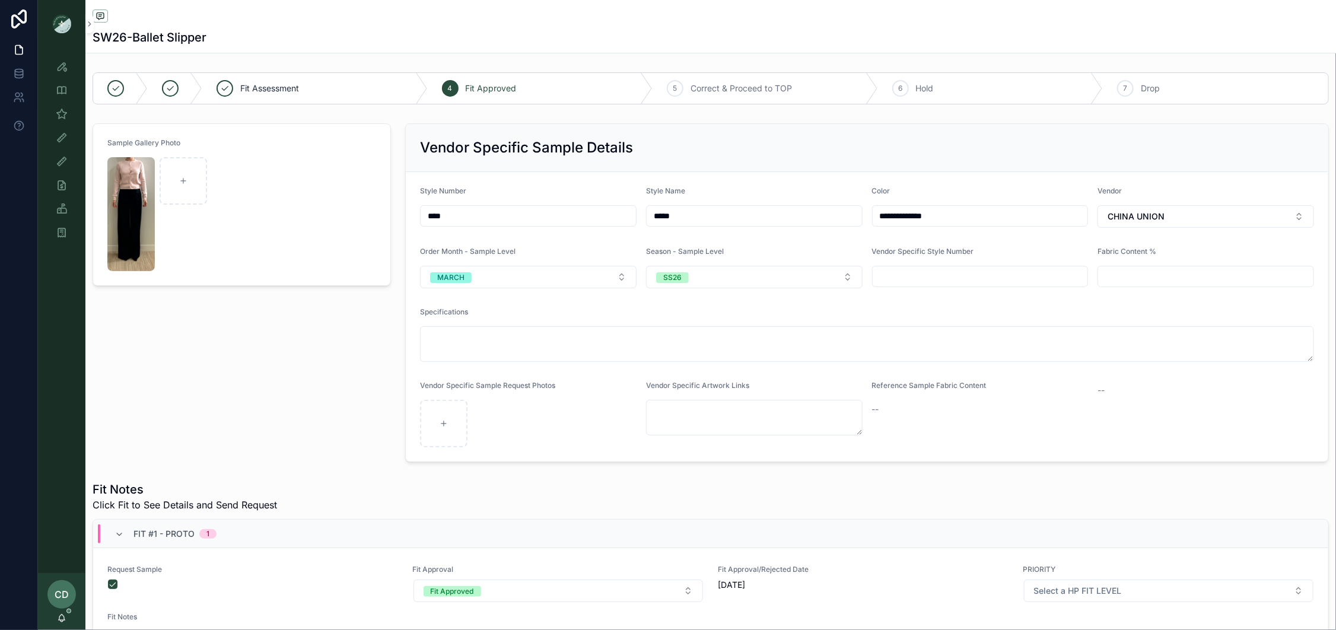
drag, startPoint x: 438, startPoint y: 212, endPoint x: 400, endPoint y: 212, distance: 38.0
click at [400, 212] on div "**********" at bounding box center [867, 293] width 938 height 348
drag, startPoint x: 330, startPoint y: 258, endPoint x: 436, endPoint y: 199, distance: 121.6
click at [330, 258] on form "Sample Gallery Photo" at bounding box center [241, 204] width 297 height 161
click at [56, 120] on div "Sample (MPN) View" at bounding box center [61, 113] width 19 height 19
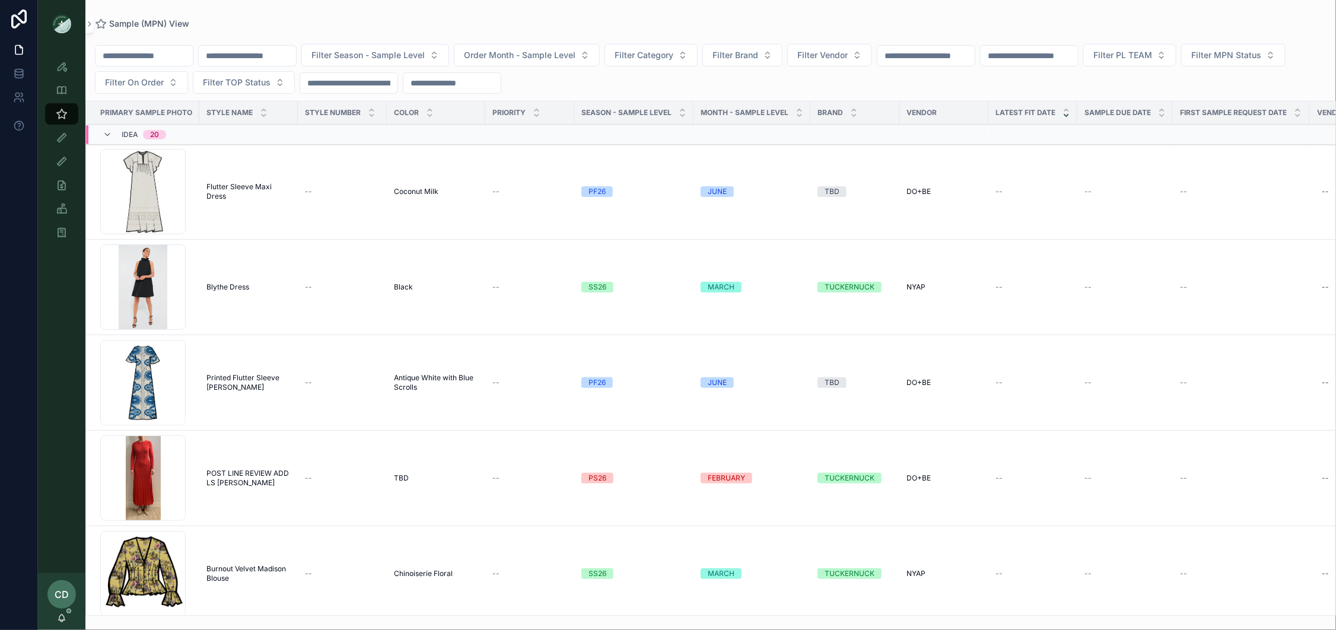
click at [232, 61] on input "scrollable content" at bounding box center [247, 55] width 97 height 17
click at [161, 51] on input "scrollable content" at bounding box center [144, 55] width 97 height 17
type input "******"
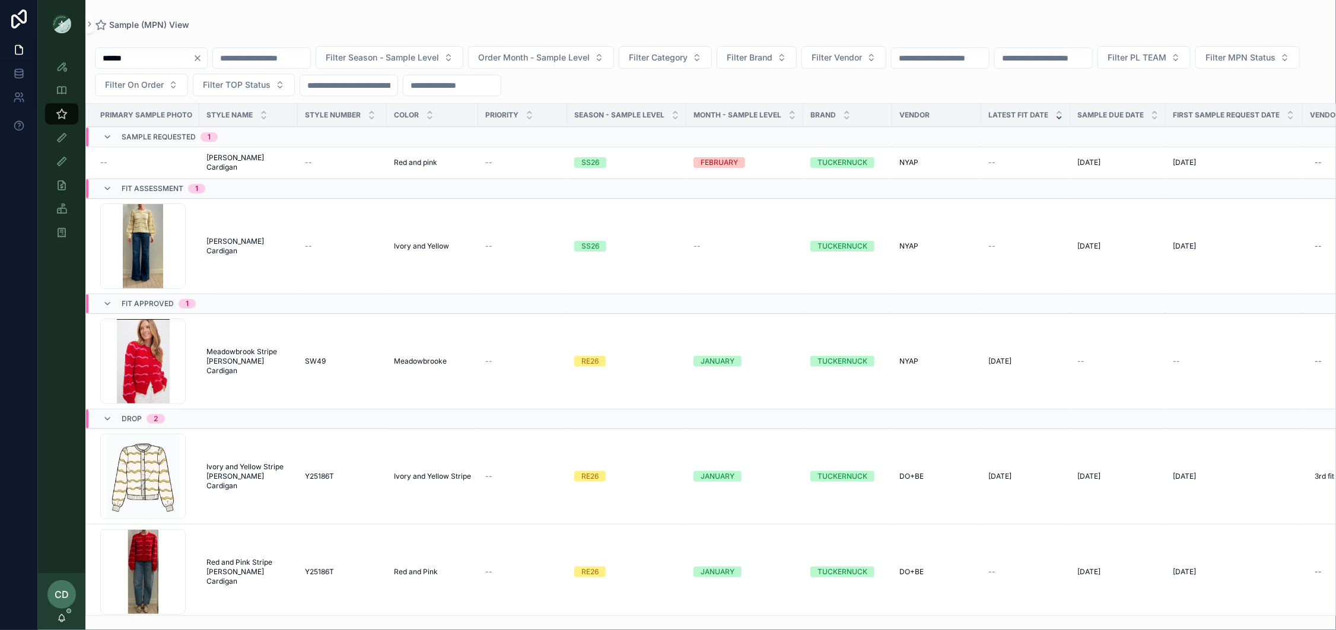
click at [144, 241] on div "Screenshot-2025-10-01-at-10.13.12-AM .png" at bounding box center [142, 245] width 85 height 85
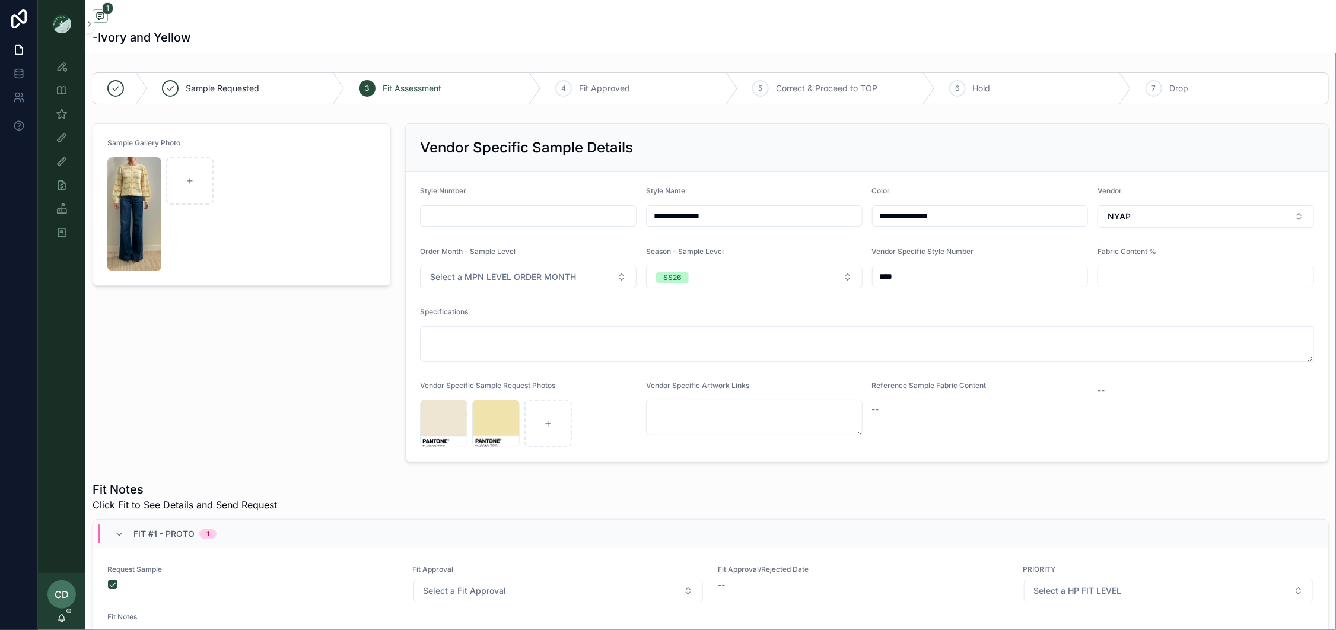
click at [140, 214] on img "scrollable content" at bounding box center [134, 214] width 54 height 114
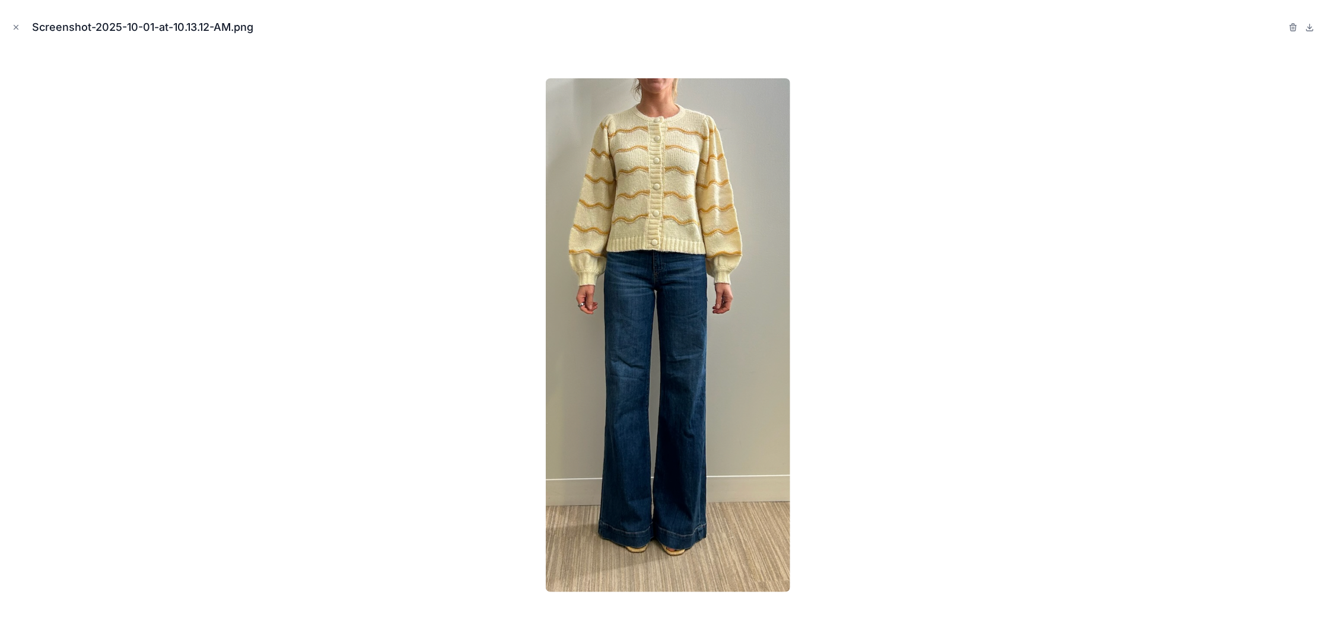
click at [275, 204] on div at bounding box center [667, 335] width 1317 height 571
click at [11, 28] on button "Close modal" at bounding box center [15, 27] width 13 height 13
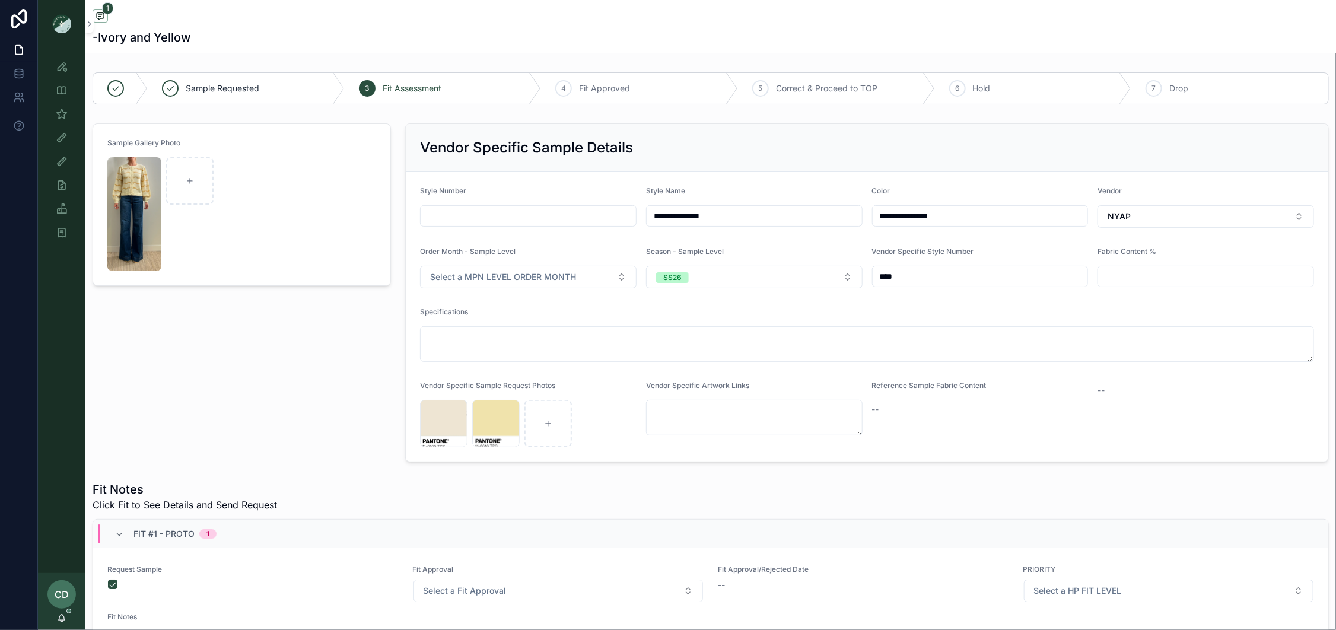
click at [579, 285] on button "Select a MPN LEVEL ORDER MONTH" at bounding box center [528, 277] width 217 height 23
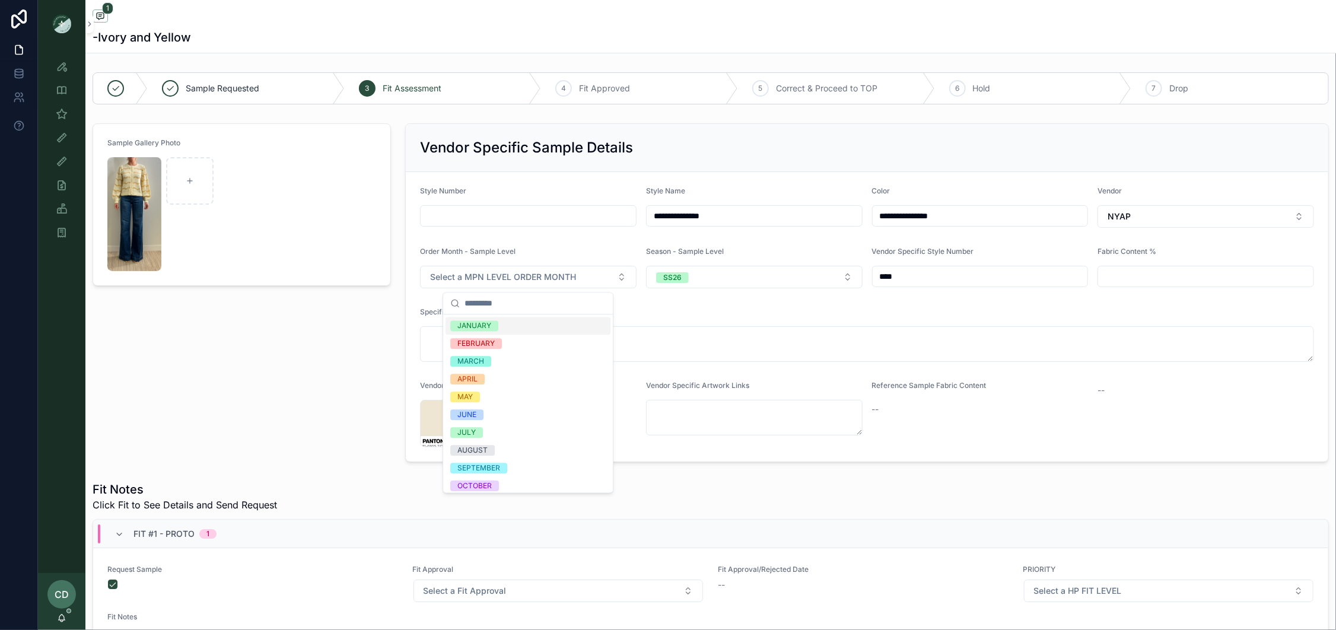
click at [511, 332] on div "JANUARY" at bounding box center [528, 326] width 165 height 18
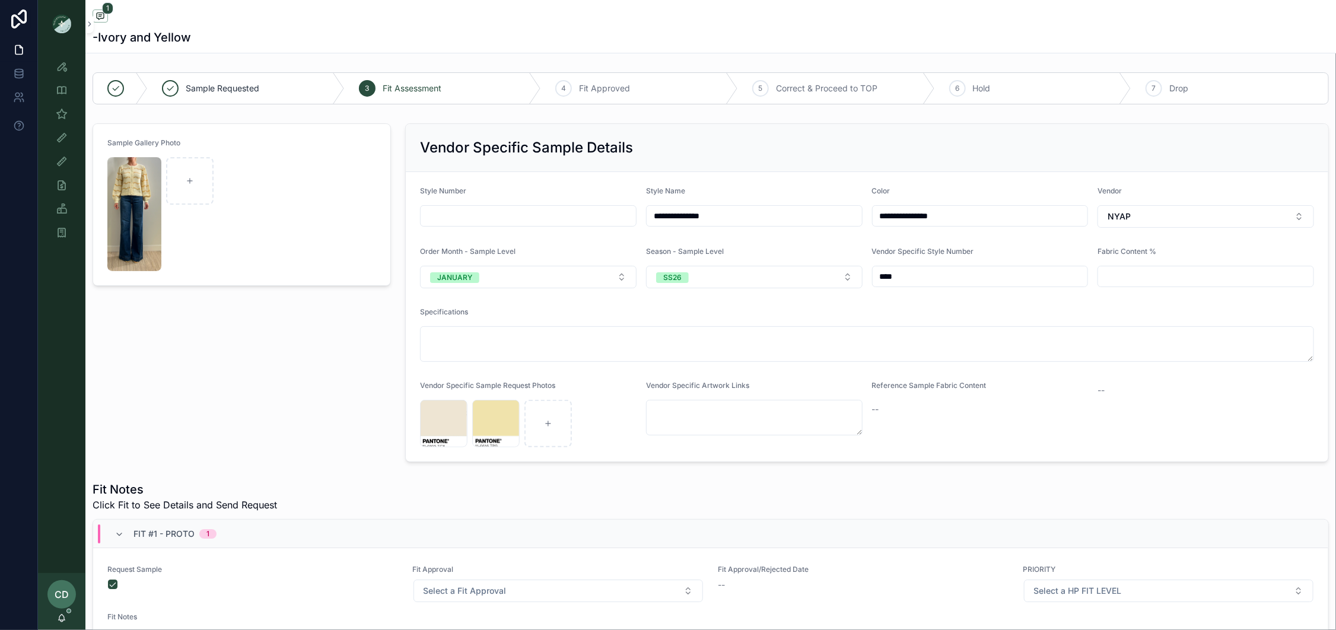
click at [713, 285] on button "SS26" at bounding box center [754, 277] width 217 height 23
click at [713, 374] on div "RE26" at bounding box center [754, 380] width 165 height 18
click at [334, 345] on div "Sample Gallery Photo" at bounding box center [241, 293] width 313 height 348
click at [136, 204] on img "scrollable content" at bounding box center [134, 214] width 54 height 114
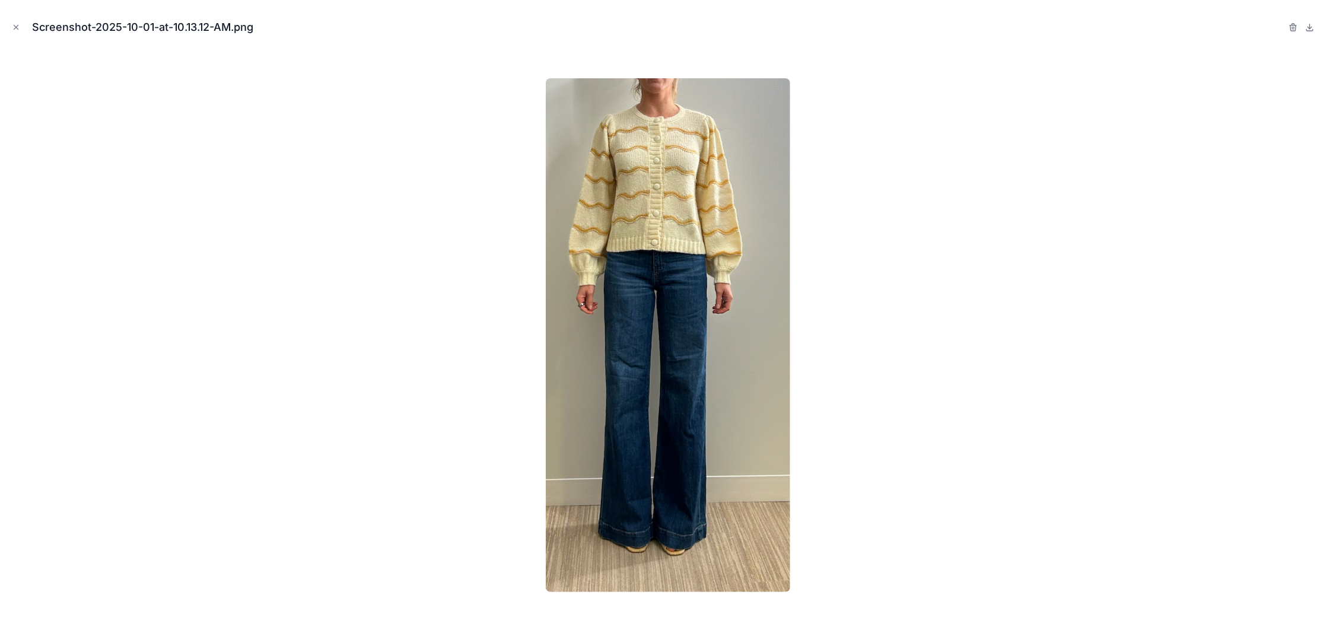
click at [19, 28] on icon "Close modal" at bounding box center [16, 27] width 8 height 8
